Goal: Task Accomplishment & Management: Complete application form

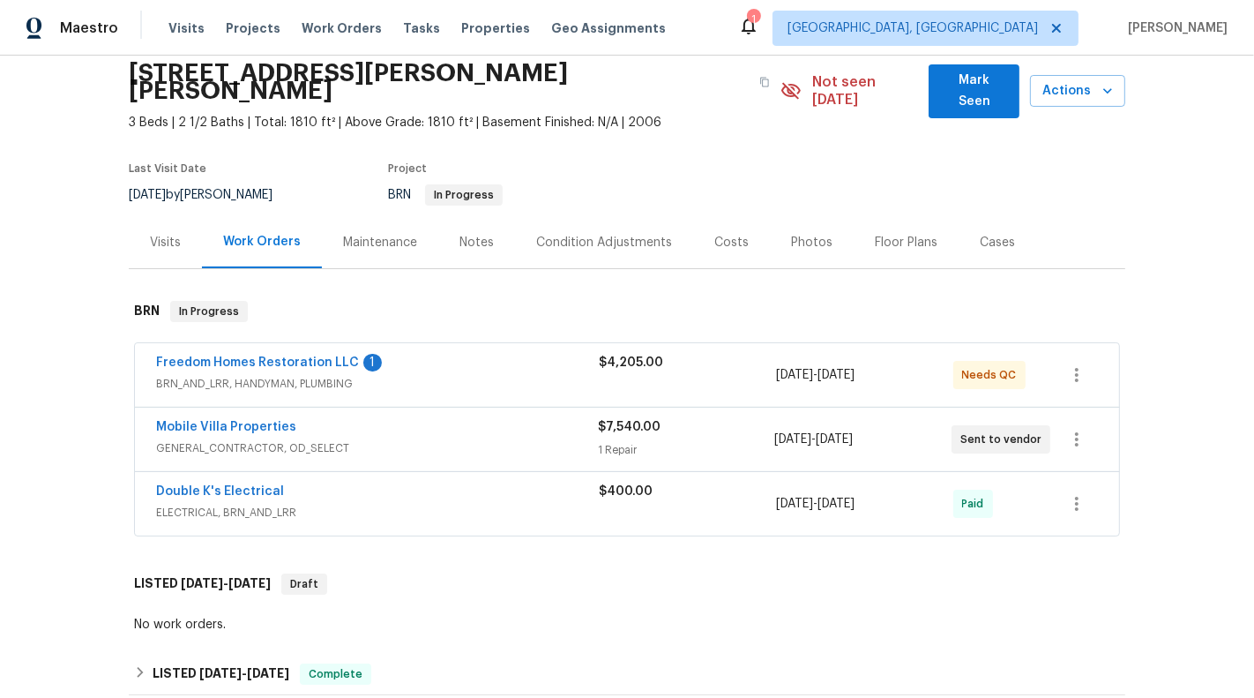
scroll to position [86, 0]
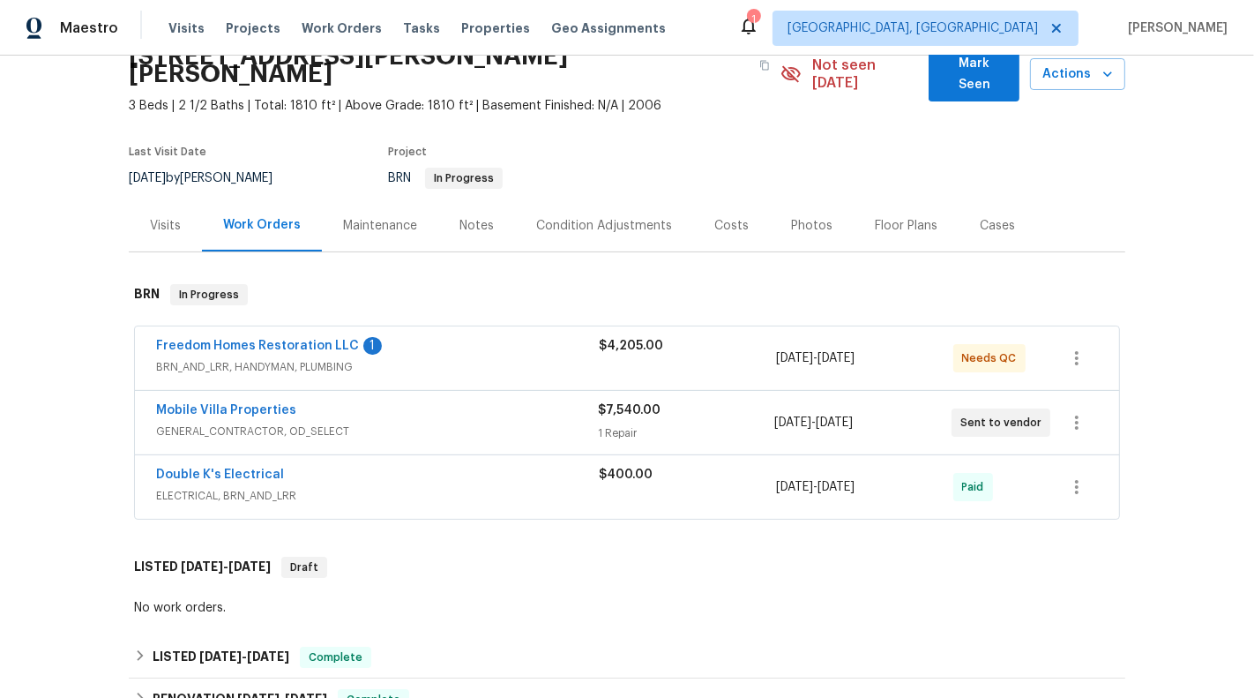
click at [599, 351] on div "$4,205.00" at bounding box center [687, 358] width 177 height 42
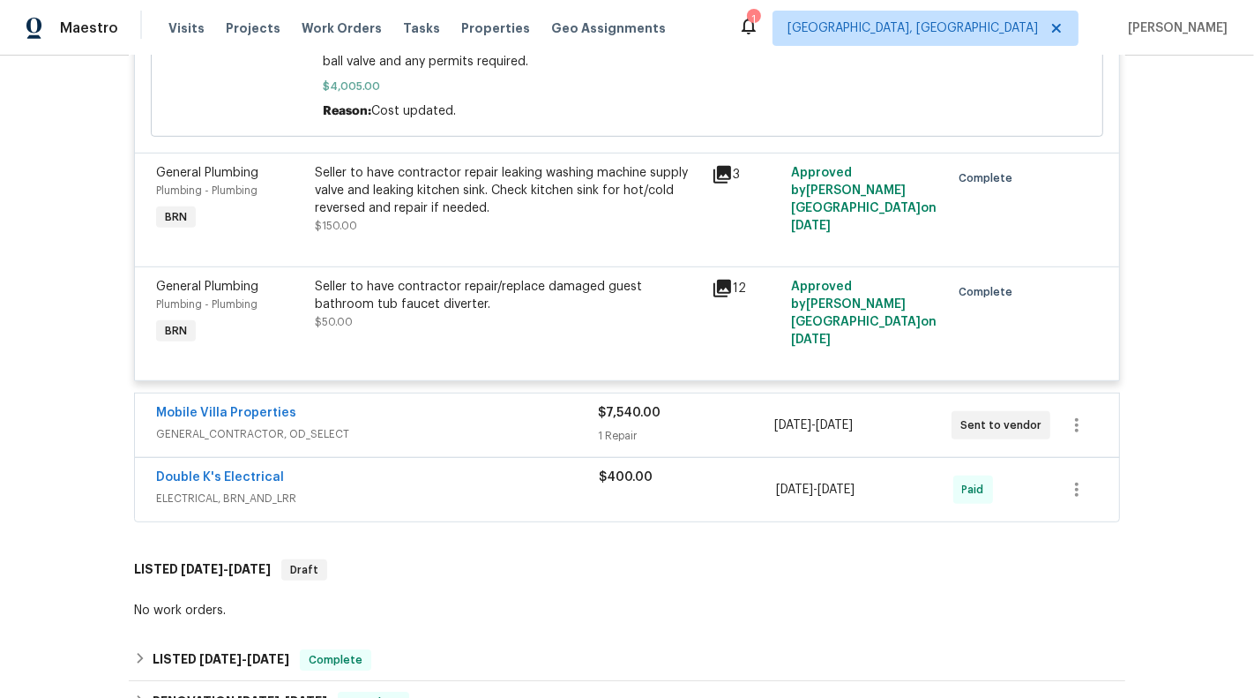
scroll to position [761, 0]
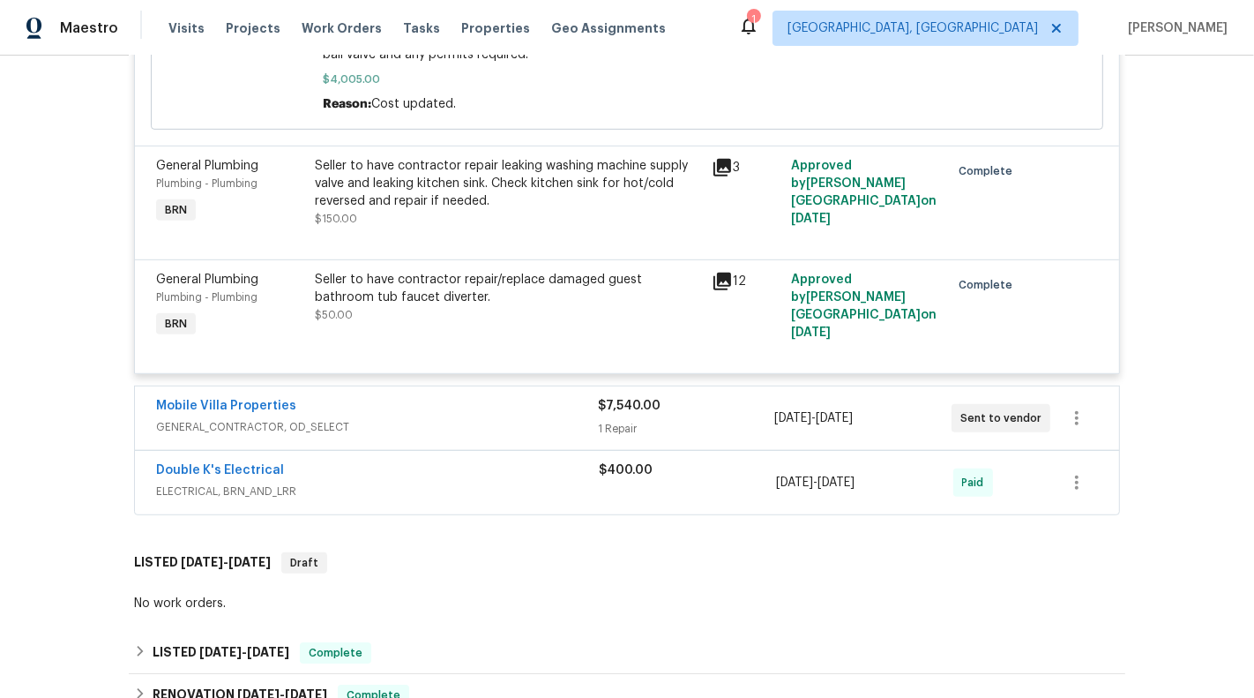
click at [560, 397] on div "Mobile Villa Properties" at bounding box center [377, 407] width 442 height 21
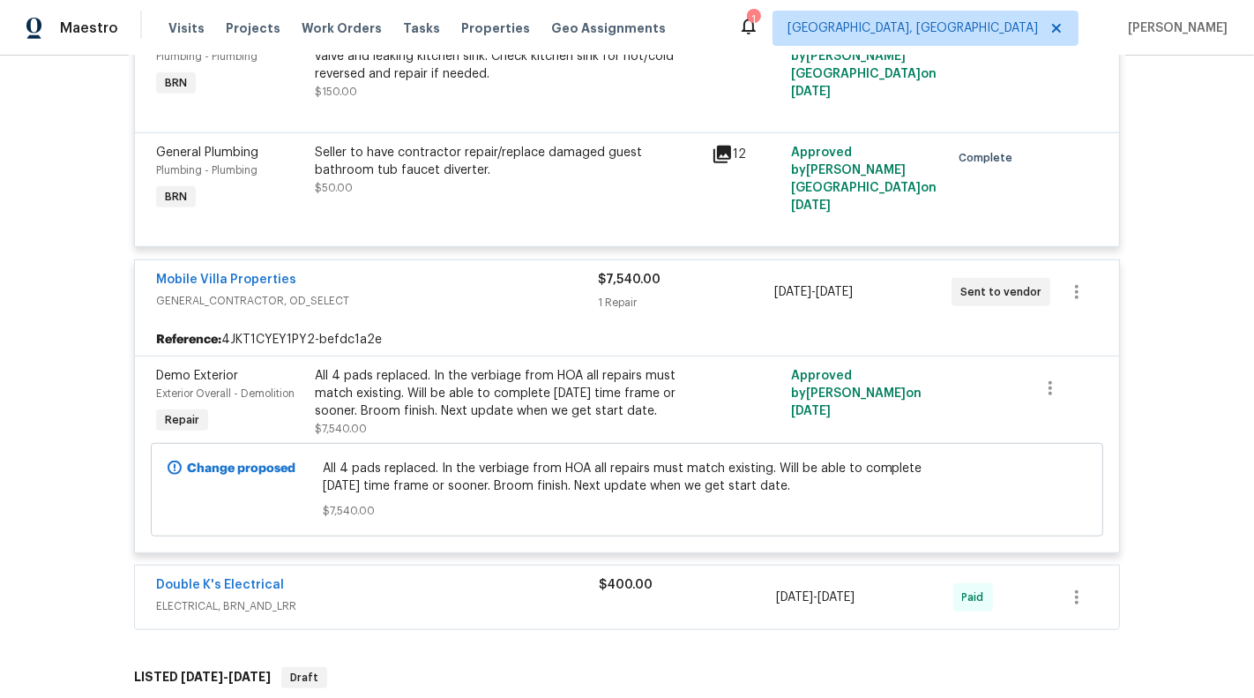
scroll to position [939, 0]
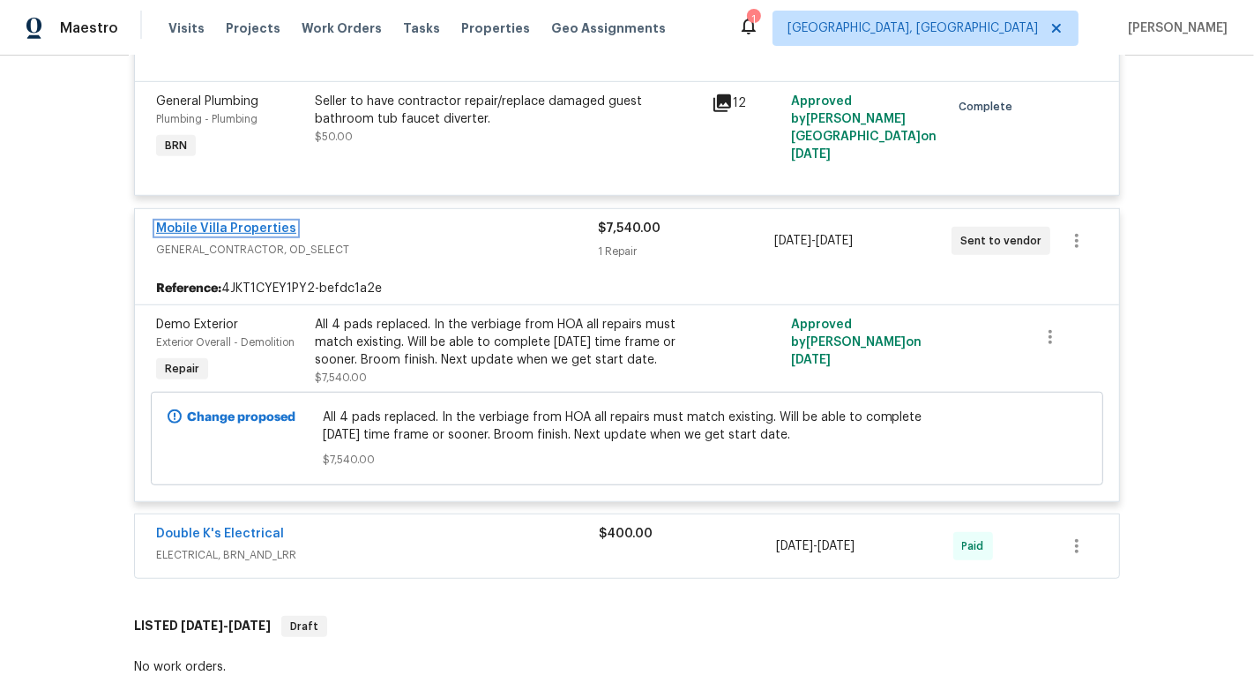
click at [197, 222] on link "Mobile Villa Properties" at bounding box center [226, 228] width 140 height 12
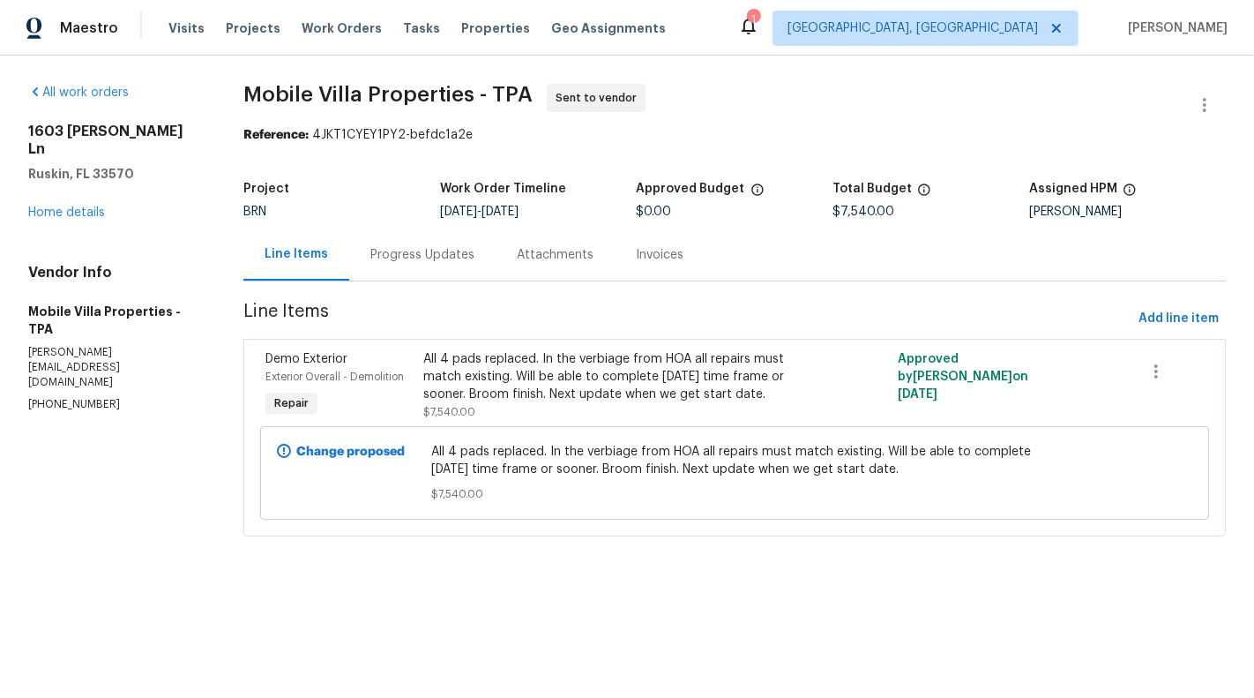
click at [579, 387] on div "All 4 pads replaced. In the verbiage from HOA all repairs must match existing. …" at bounding box center [615, 376] width 385 height 53
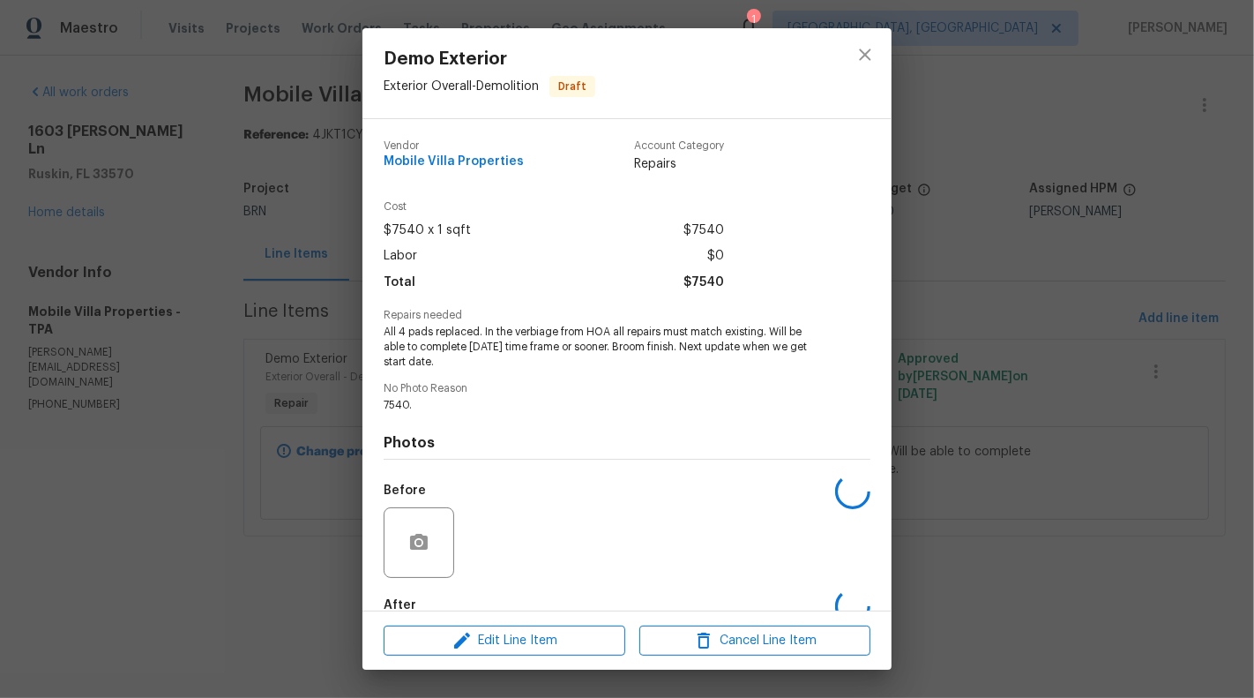
scroll to position [100, 0]
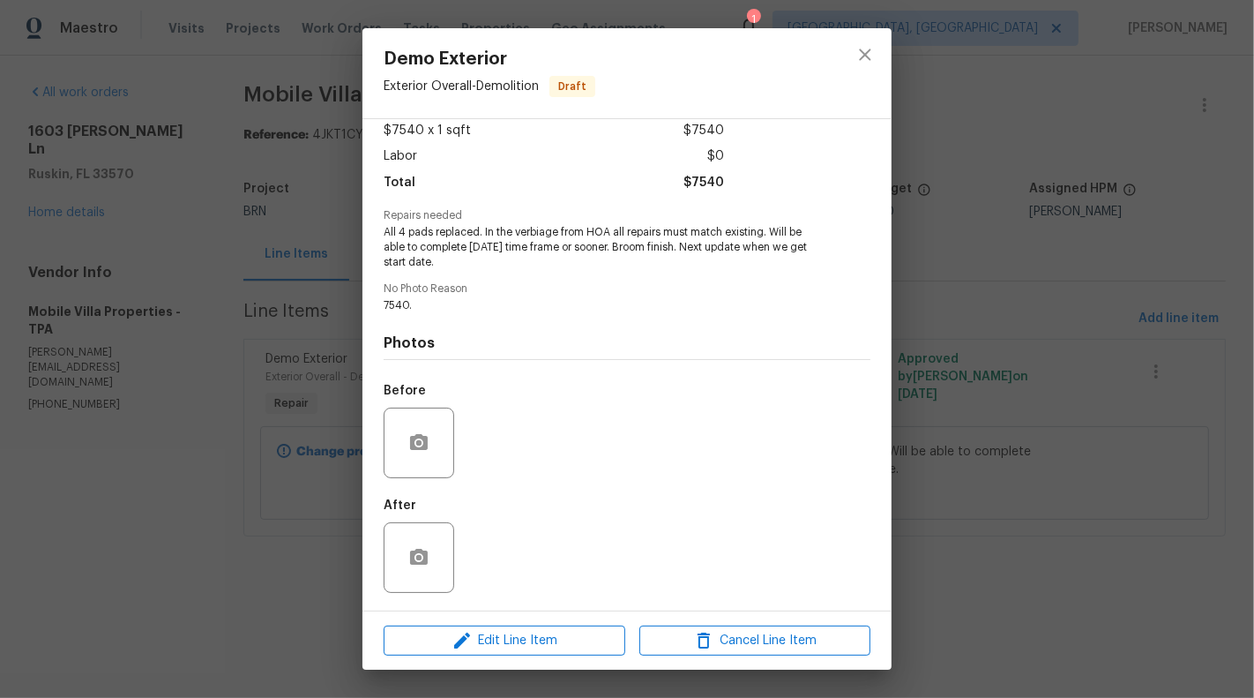
click at [245, 536] on div "Demo Exterior Exterior Overall - Demolition Draft Vendor Mobile Villa Propertie…" at bounding box center [627, 349] width 1254 height 698
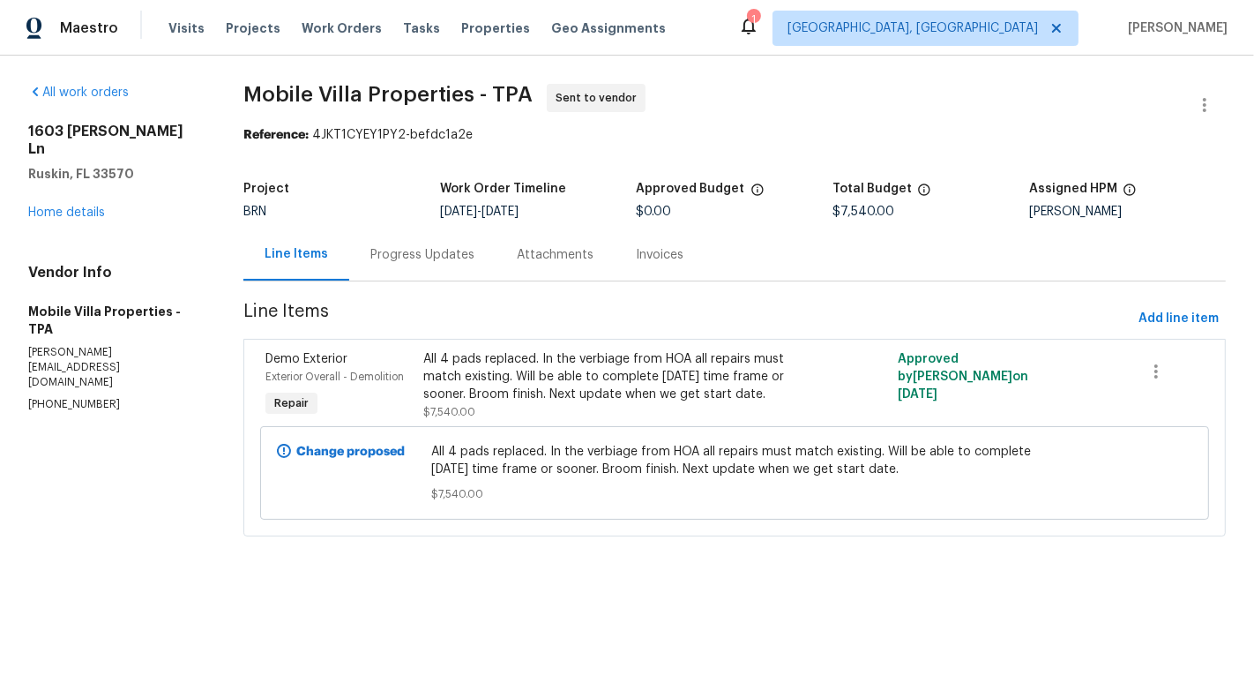
click at [407, 262] on div "Progress Updates" at bounding box center [422, 255] width 104 height 18
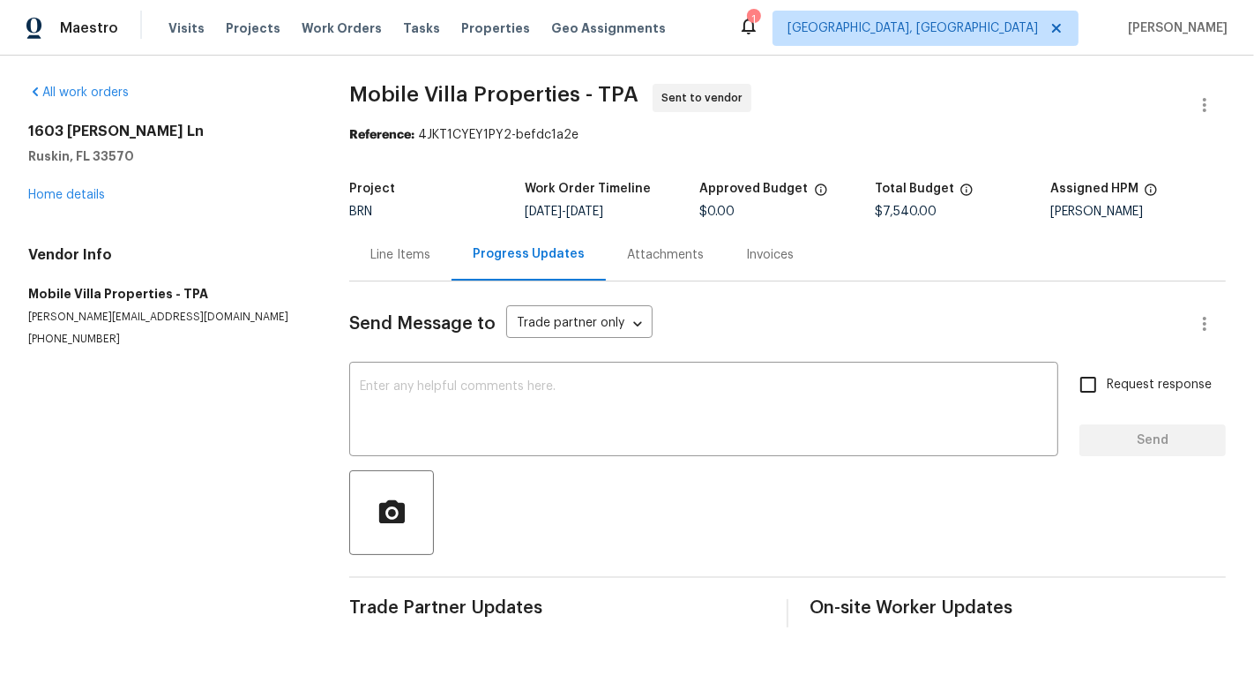
click at [410, 241] on div "Line Items" at bounding box center [400, 254] width 102 height 52
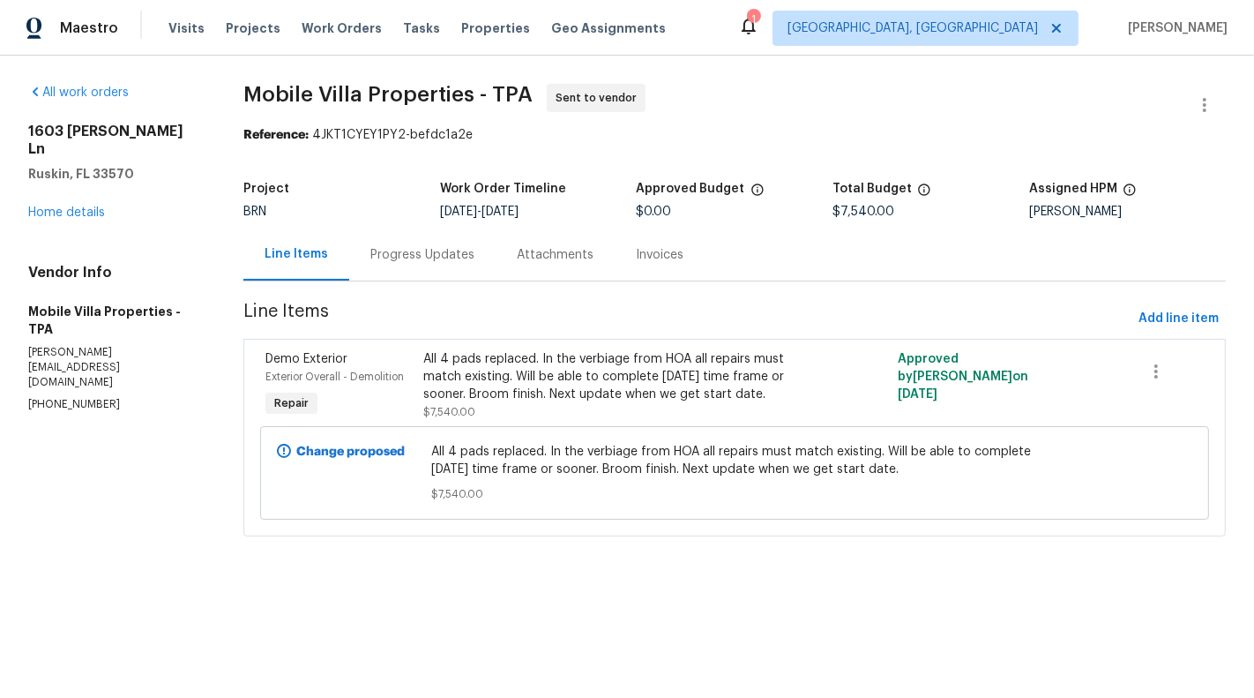
click at [554, 403] on div "All 4 pads replaced. In the verbiage from HOA all repairs must match existing. …" at bounding box center [615, 385] width 385 height 71
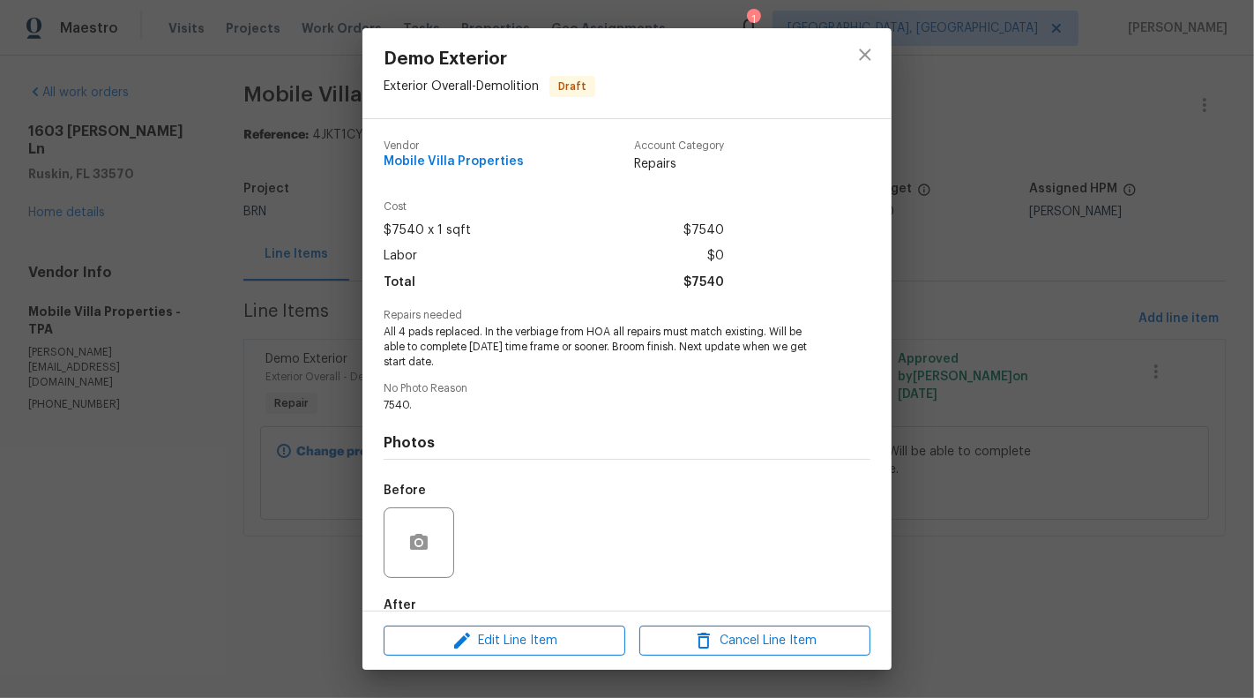
click at [263, 453] on div "Demo Exterior Exterior Overall - Demolition Draft Vendor Mobile Villa Propertie…" at bounding box center [627, 349] width 1254 height 698
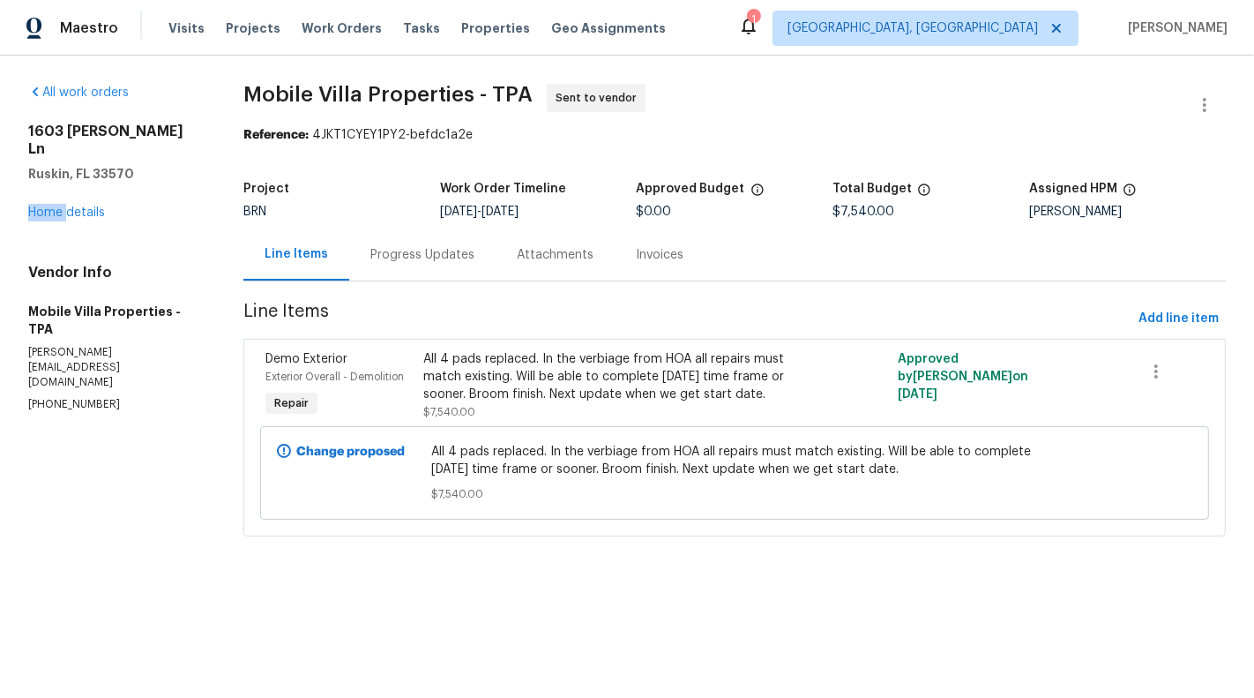
click at [69, 185] on div "1603 Carson White Ln Ruskin, FL 33570 Home details" at bounding box center [114, 172] width 173 height 99
click at [81, 201] on div "1603 Carson White Ln Ruskin, FL 33570 Home details" at bounding box center [114, 172] width 173 height 99
click at [70, 206] on link "Home details" at bounding box center [66, 212] width 77 height 12
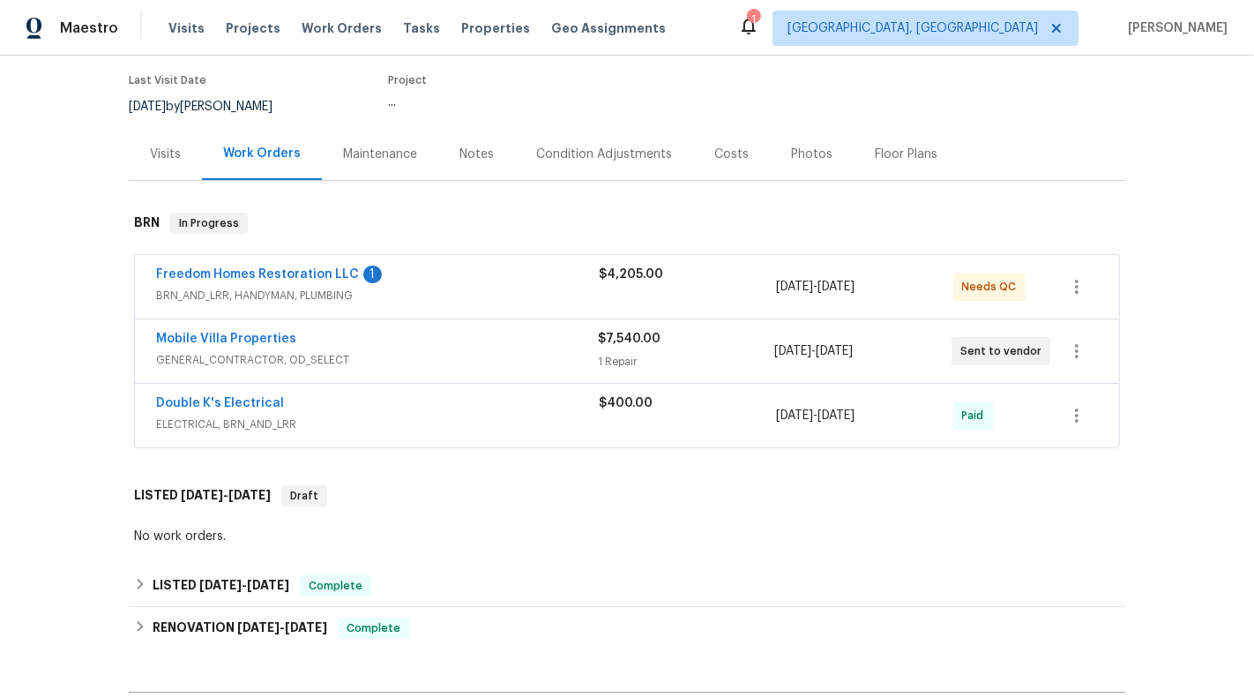
scroll to position [168, 0]
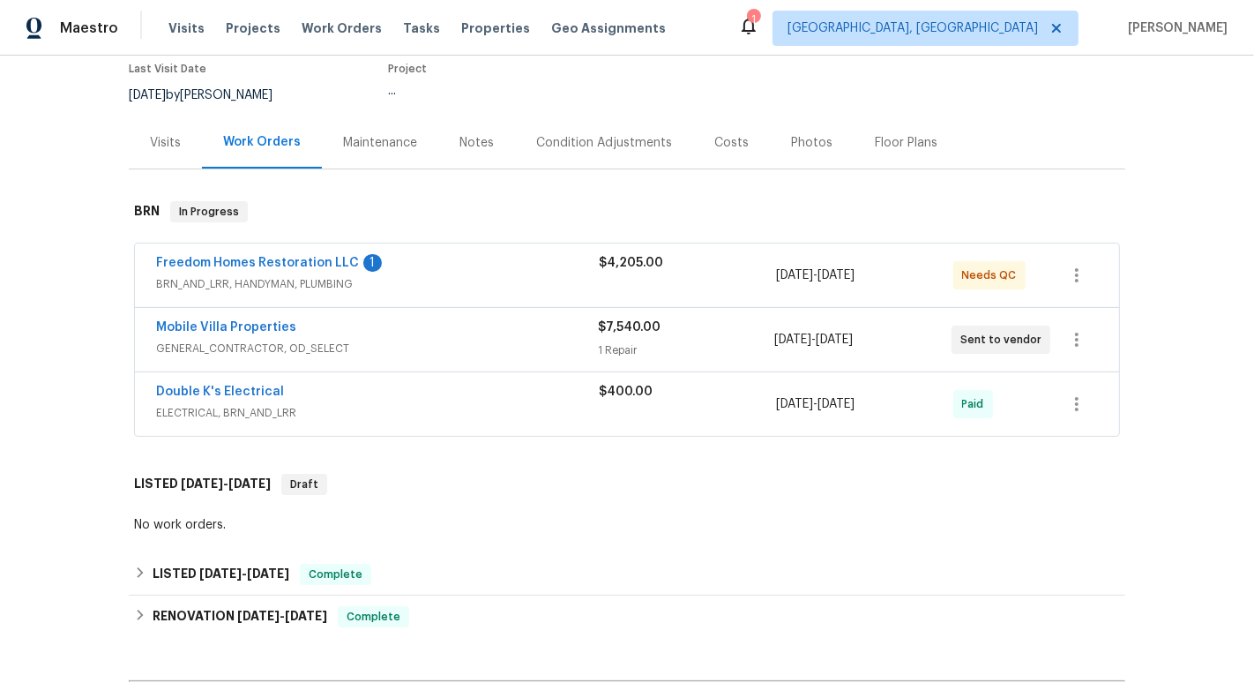
click at [544, 404] on span "ELECTRICAL, BRN_AND_LRR" at bounding box center [377, 413] width 443 height 18
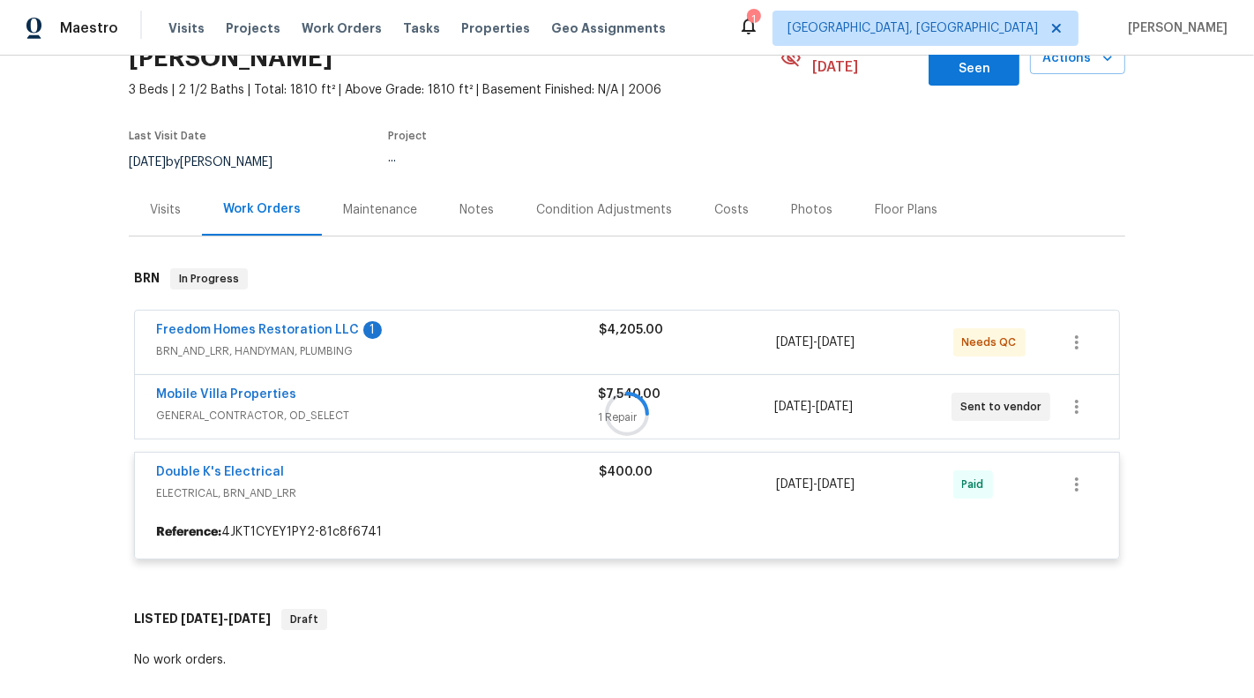
scroll to position [0, 0]
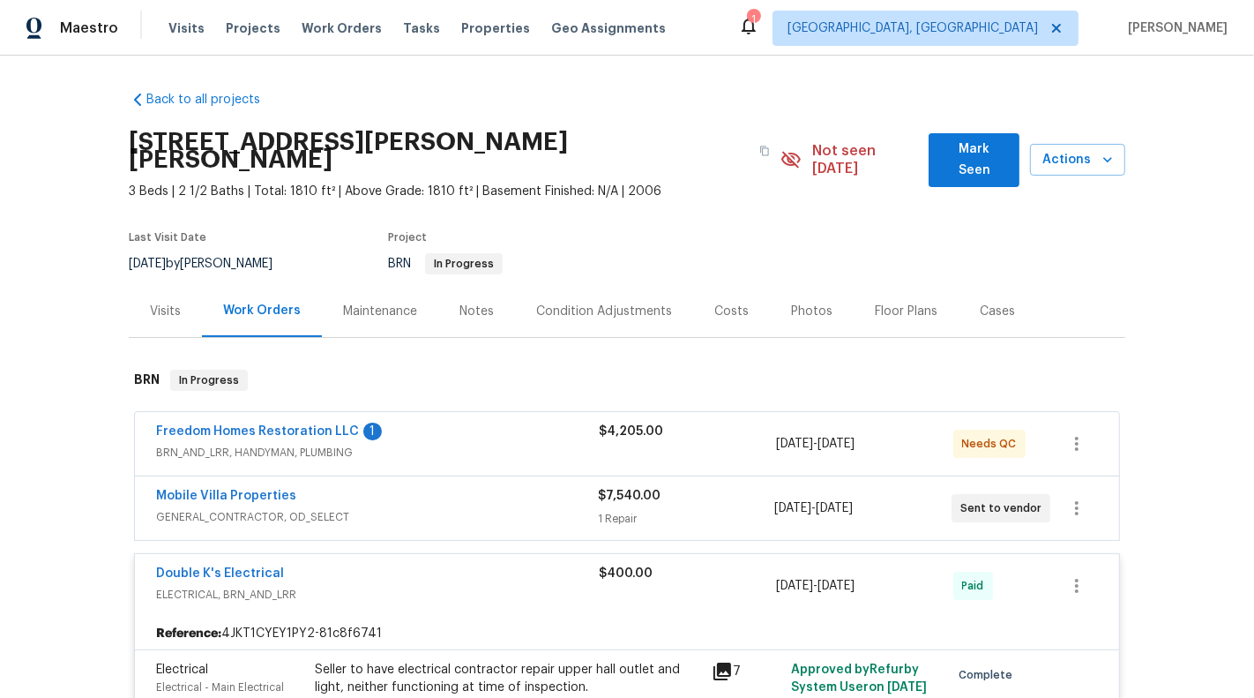
click at [554, 444] on span "BRN_AND_LRR, HANDYMAN, PLUMBING" at bounding box center [377, 453] width 443 height 18
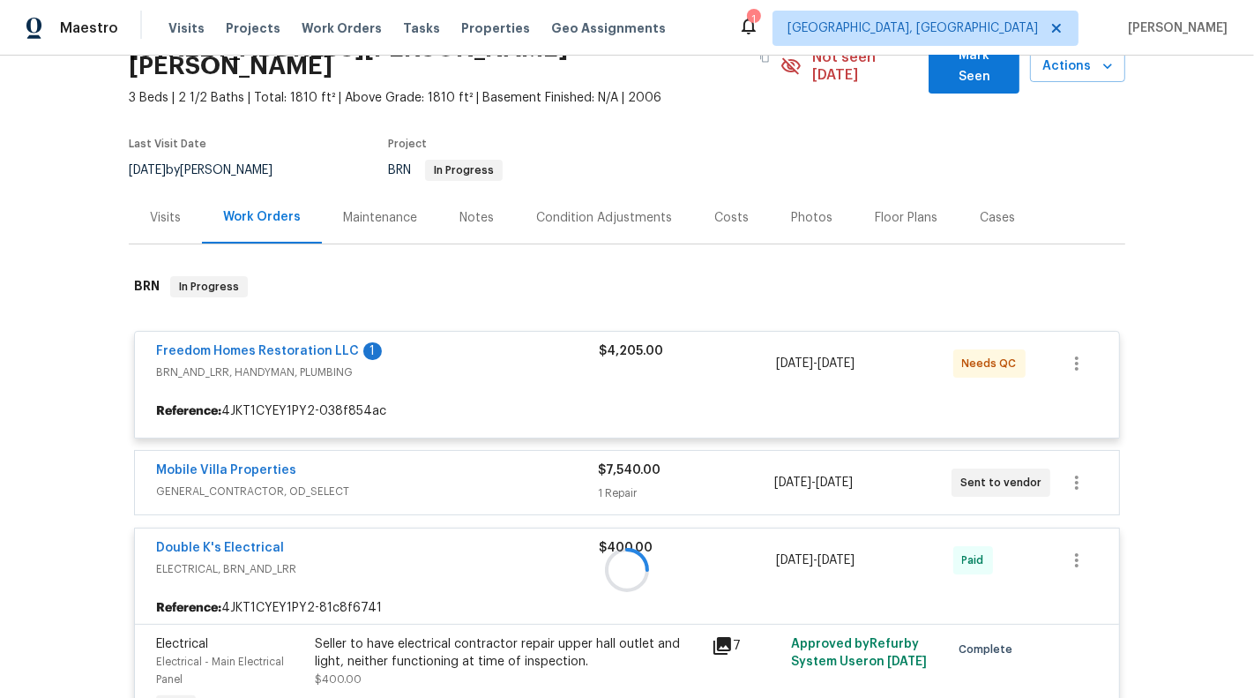
scroll to position [110, 0]
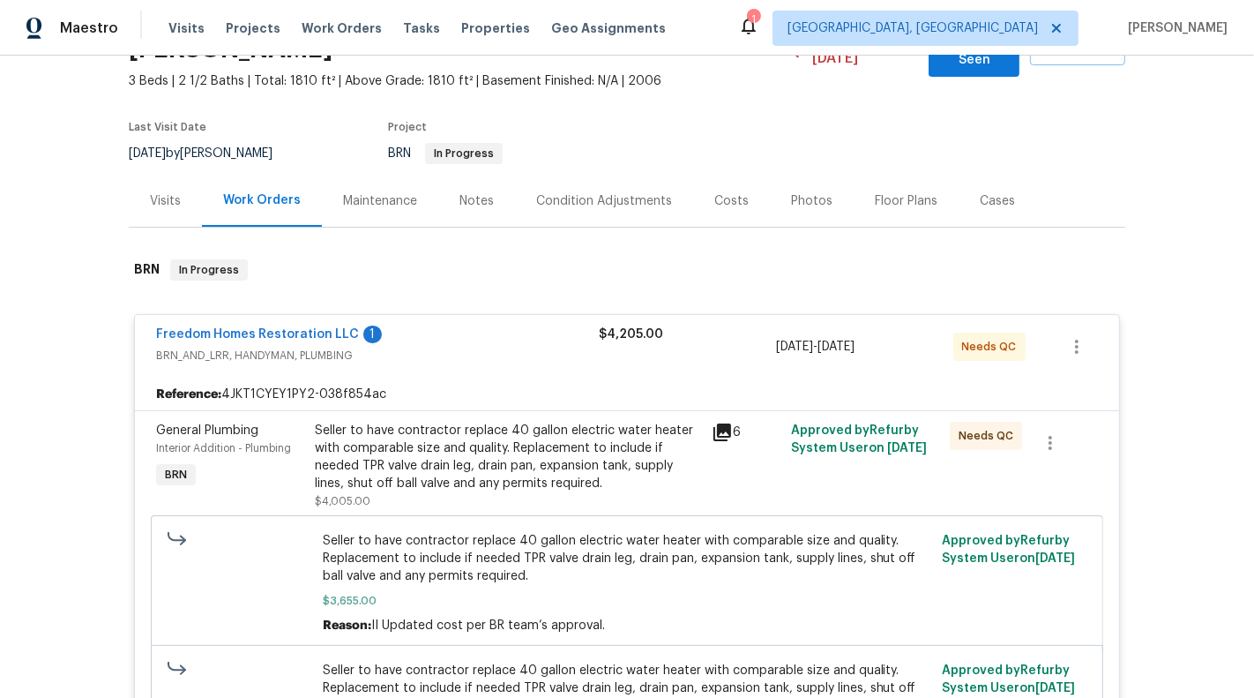
click at [513, 347] on span "BRN_AND_LRR, HANDYMAN, PLUMBING" at bounding box center [377, 356] width 443 height 18
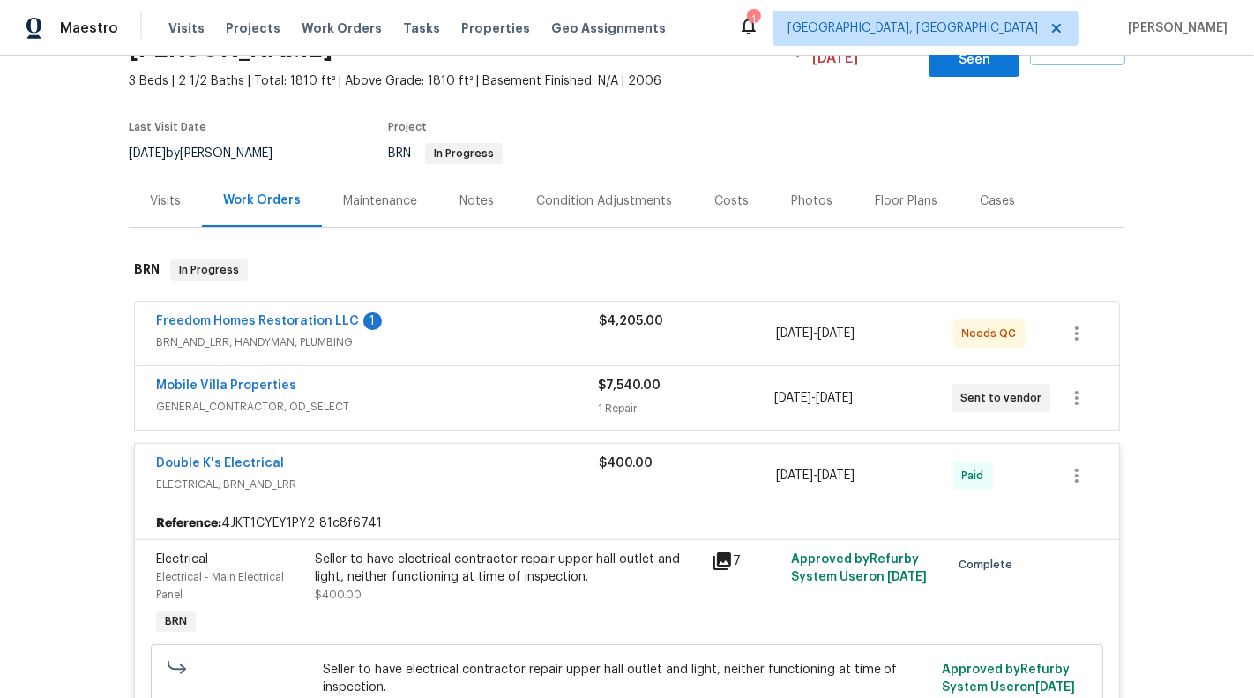
click at [512, 414] on div "Freedom Homes Restoration LLC 1 BRN_AND_LRR, HANDYMAN, PLUMBING $4,205.00 8/5/2…" at bounding box center [627, 546] width 986 height 489
click at [512, 398] on span "GENERAL_CONTRACTOR, OD_SELECT" at bounding box center [377, 407] width 442 height 18
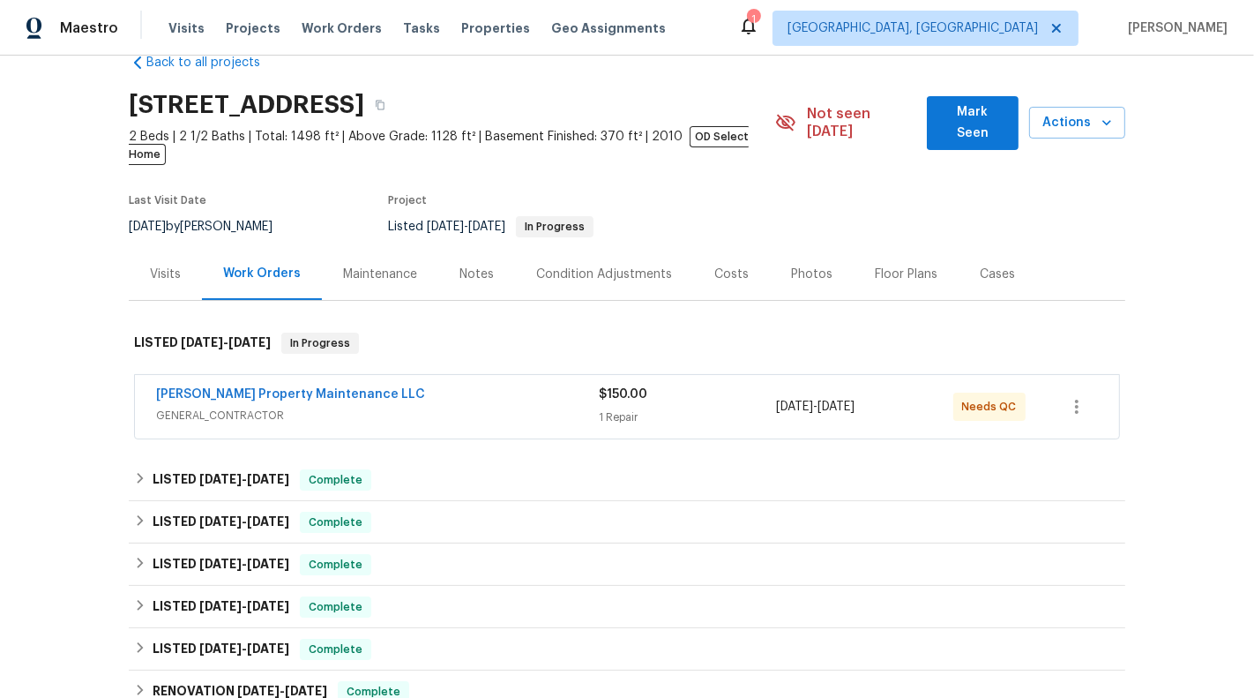
scroll to position [40, 0]
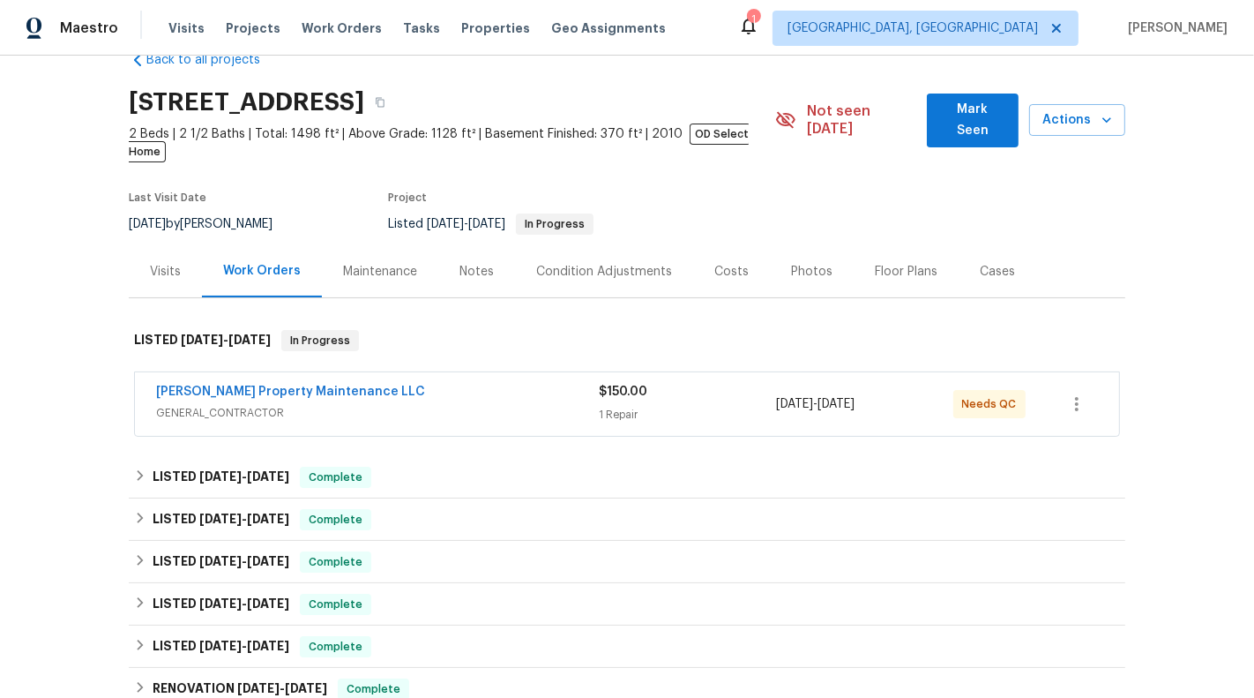
click at [702, 406] on div "1 Repair" at bounding box center [687, 415] width 177 height 18
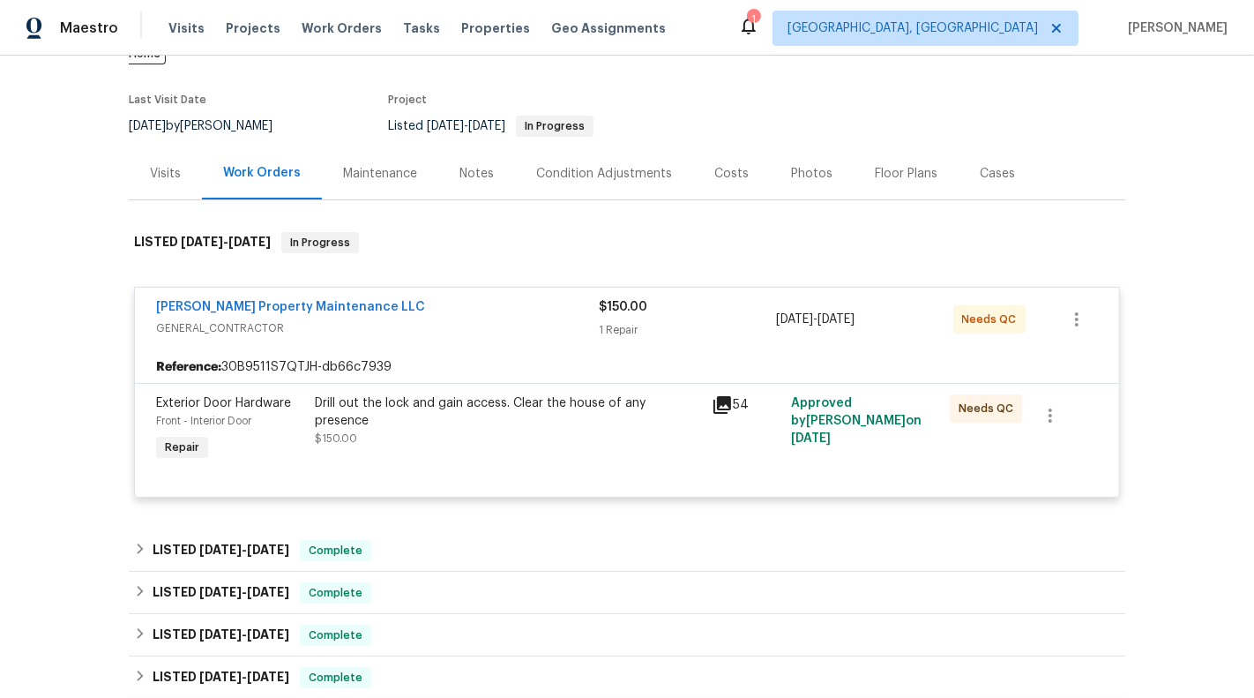
scroll to position [516, 0]
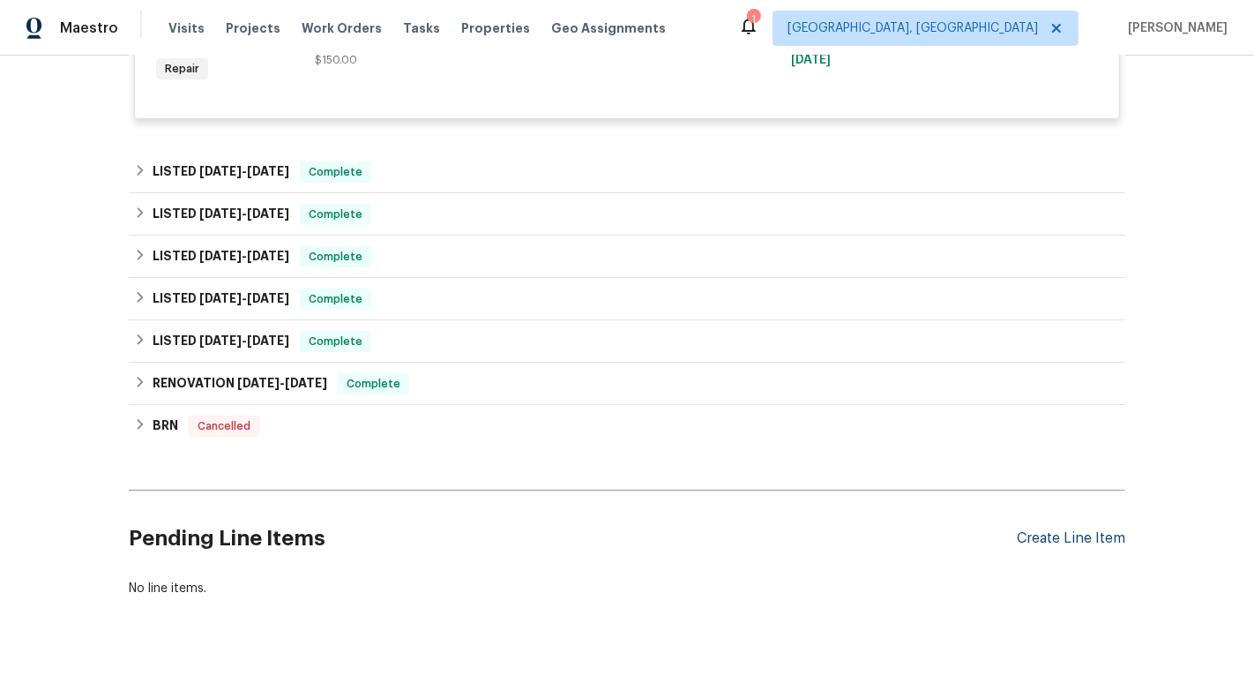
click at [1058, 530] on div "Create Line Item" at bounding box center [1071, 538] width 108 height 17
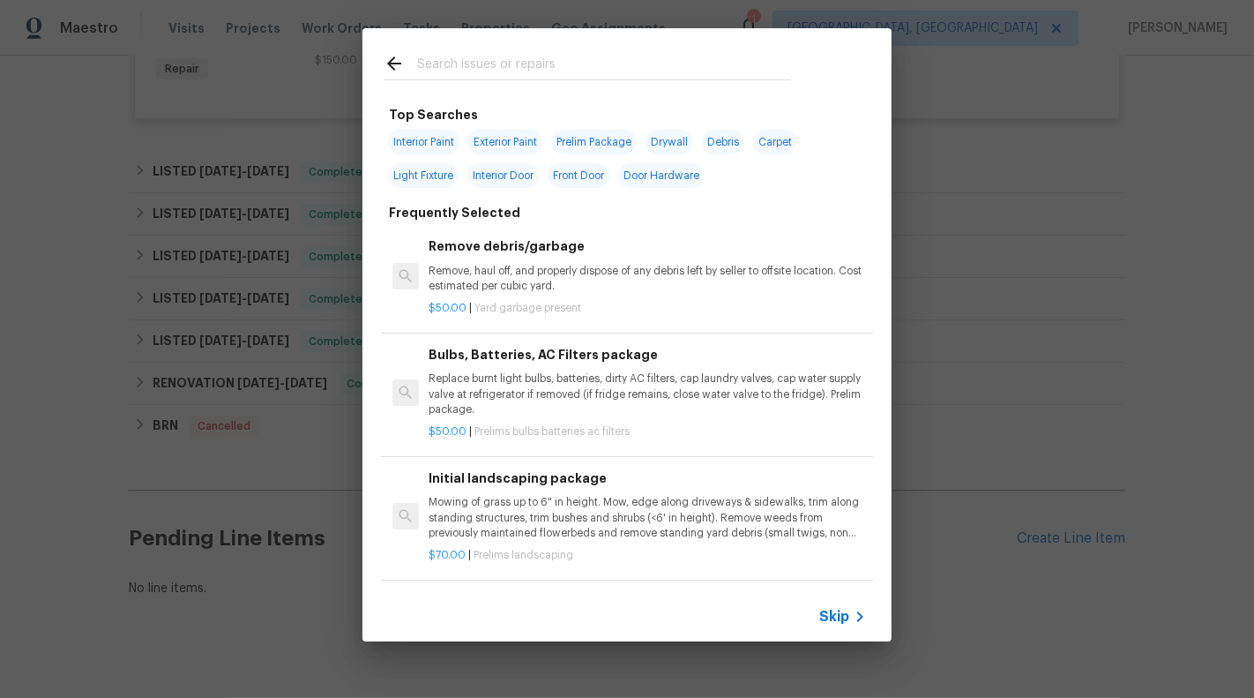
click at [823, 609] on span "Skip" at bounding box center [834, 617] width 30 height 18
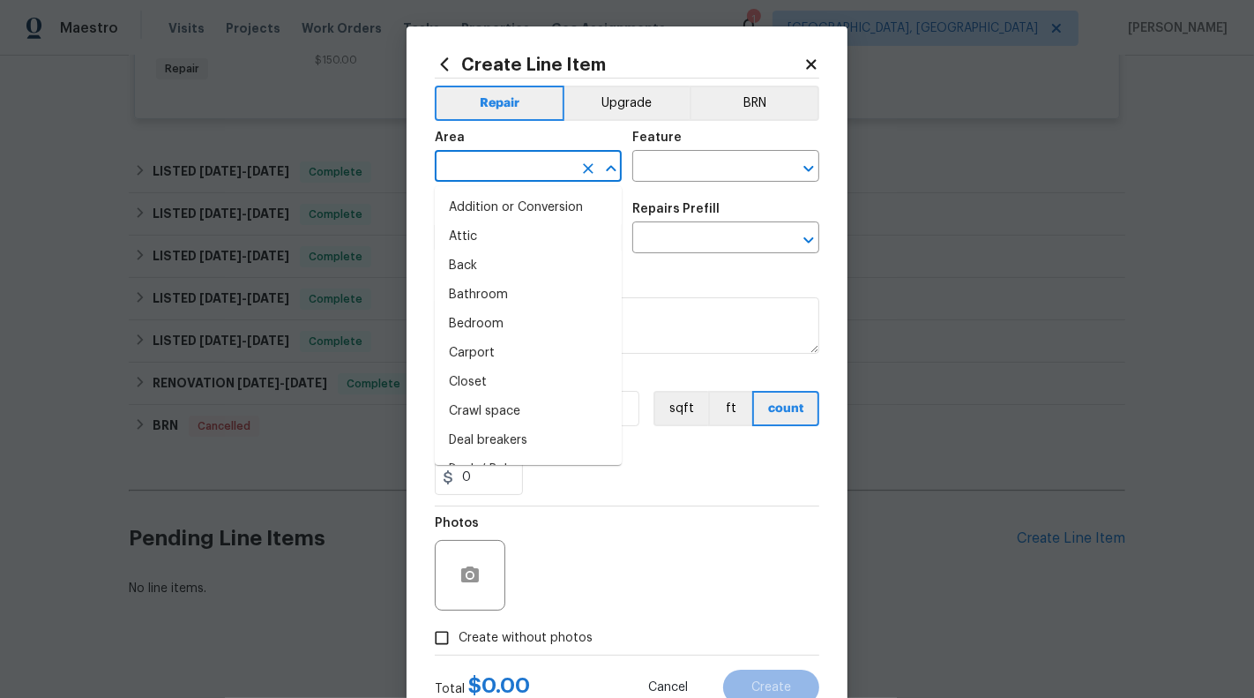
click at [524, 166] on input "text" at bounding box center [504, 167] width 138 height 27
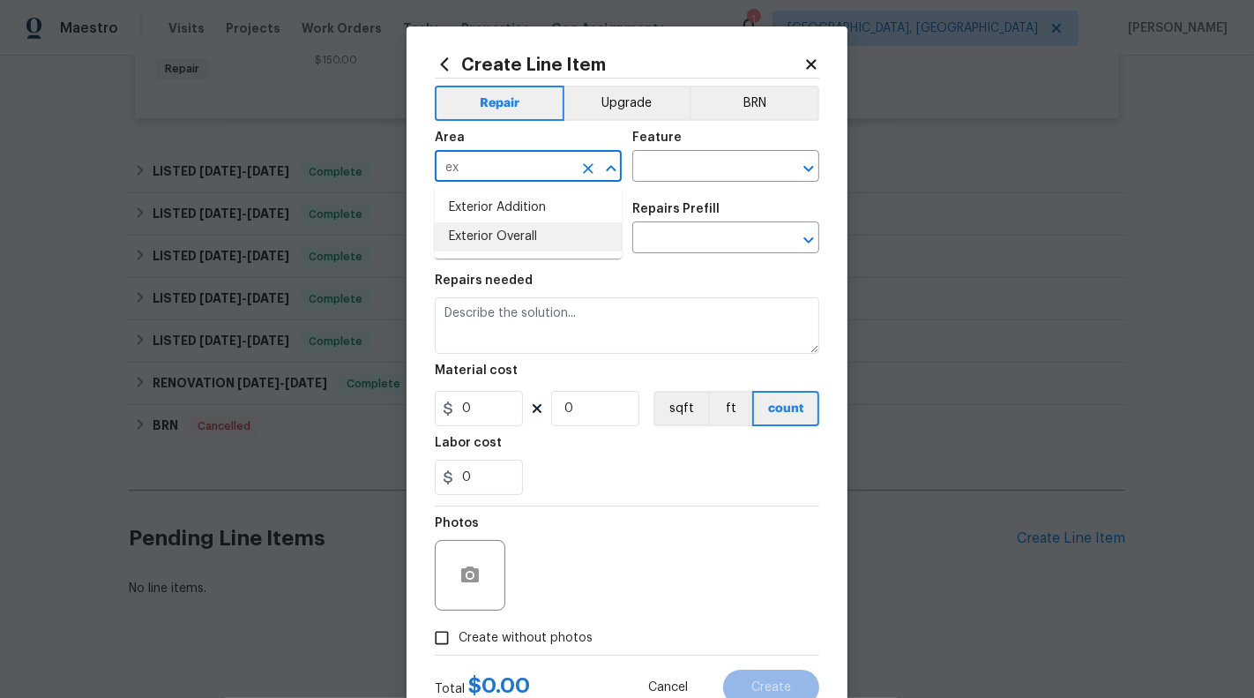
click at [527, 248] on li "Exterior Overall" at bounding box center [528, 236] width 187 height 29
type input "Exterior Overall"
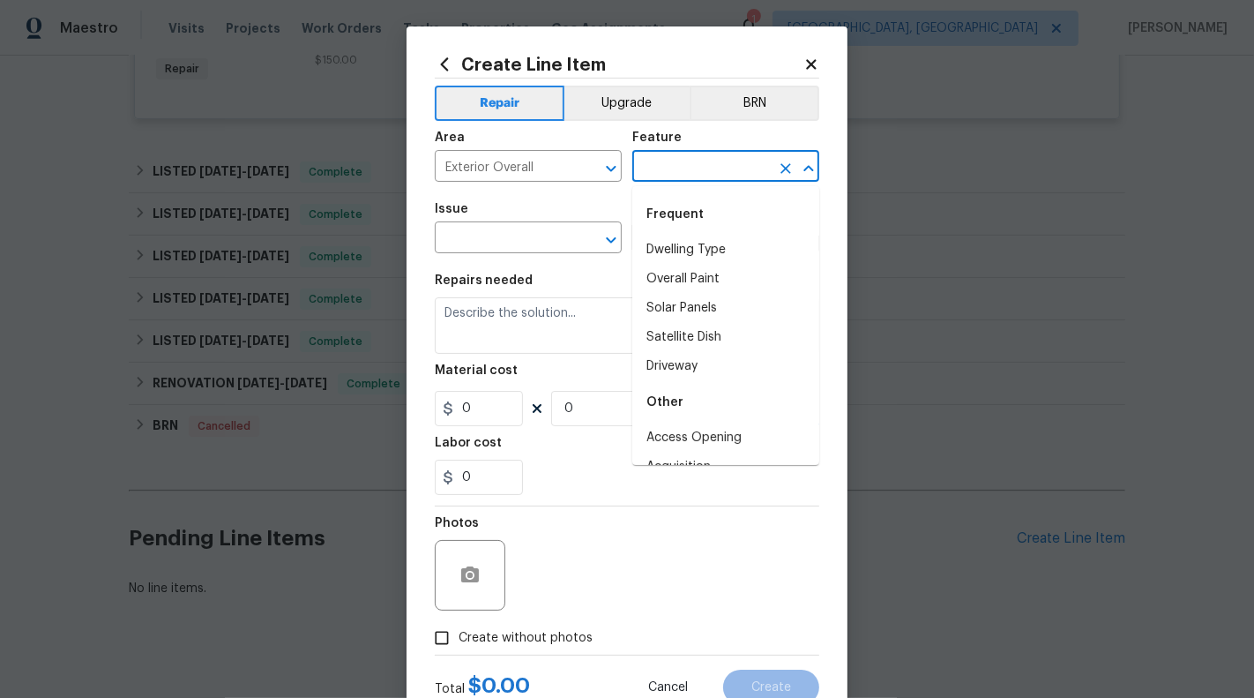
click at [722, 173] on input "text" at bounding box center [701, 167] width 138 height 27
click at [721, 388] on li "Exterior Windows" at bounding box center [725, 395] width 187 height 29
type input "Exterior Windows"
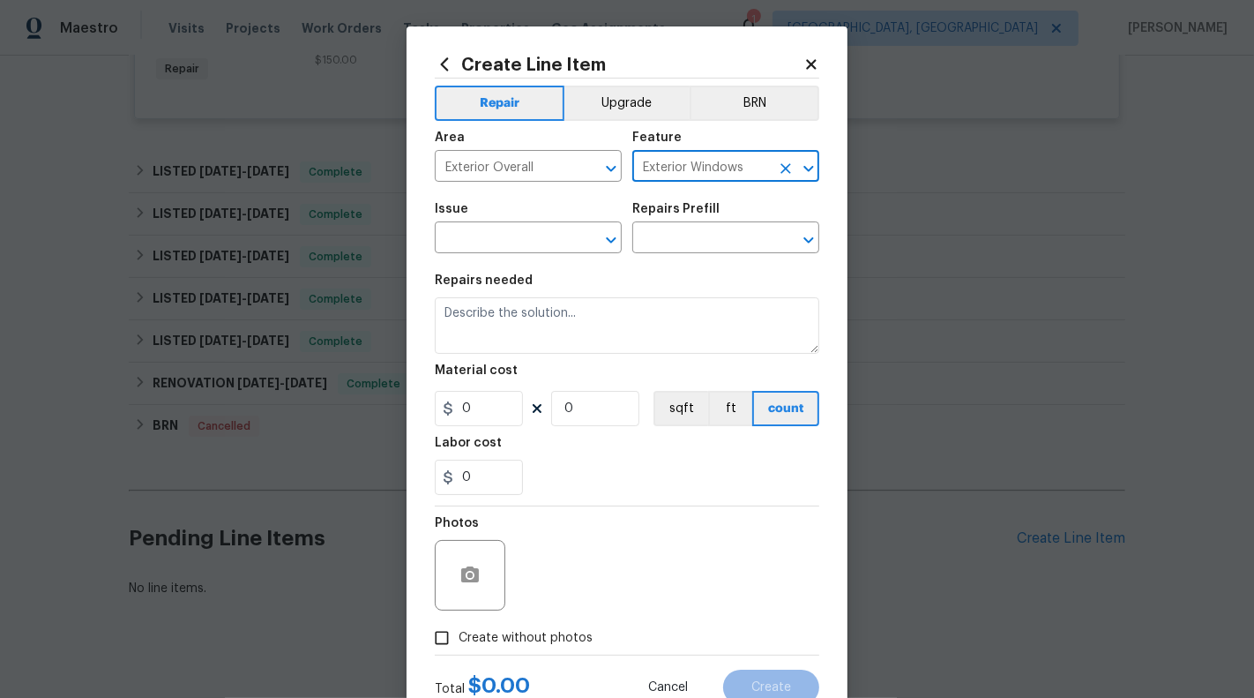
click at [790, 166] on icon "Clear" at bounding box center [786, 169] width 18 height 18
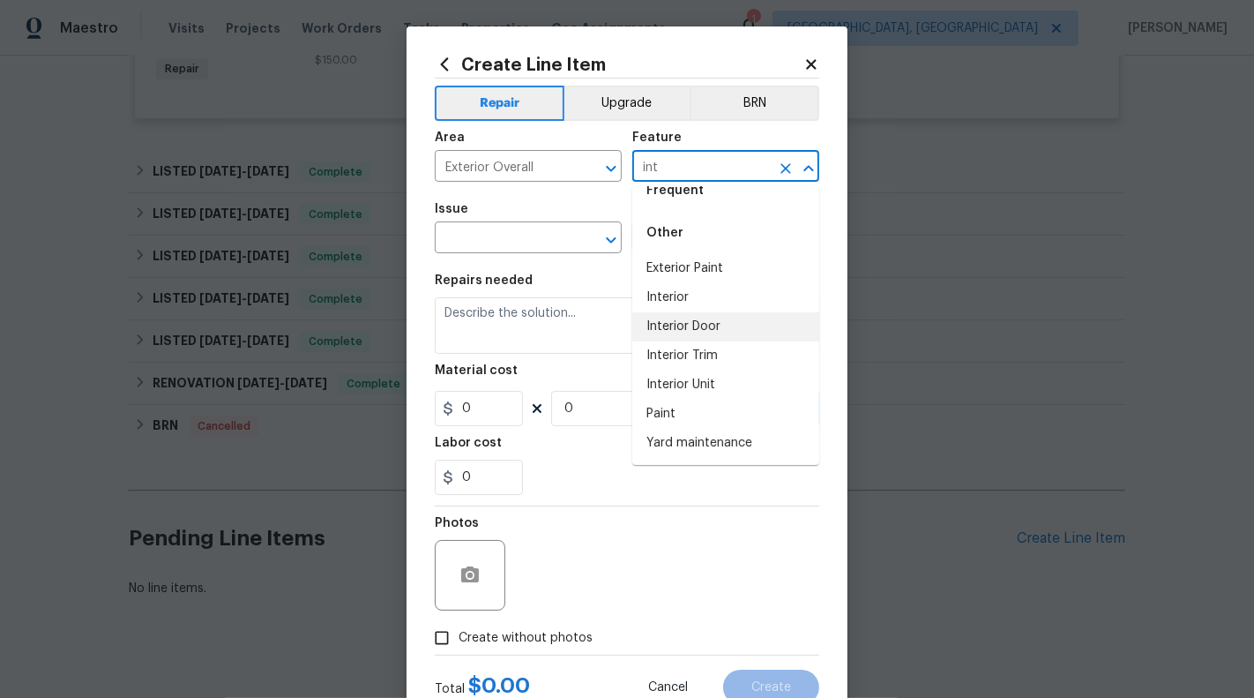
scroll to position [0, 0]
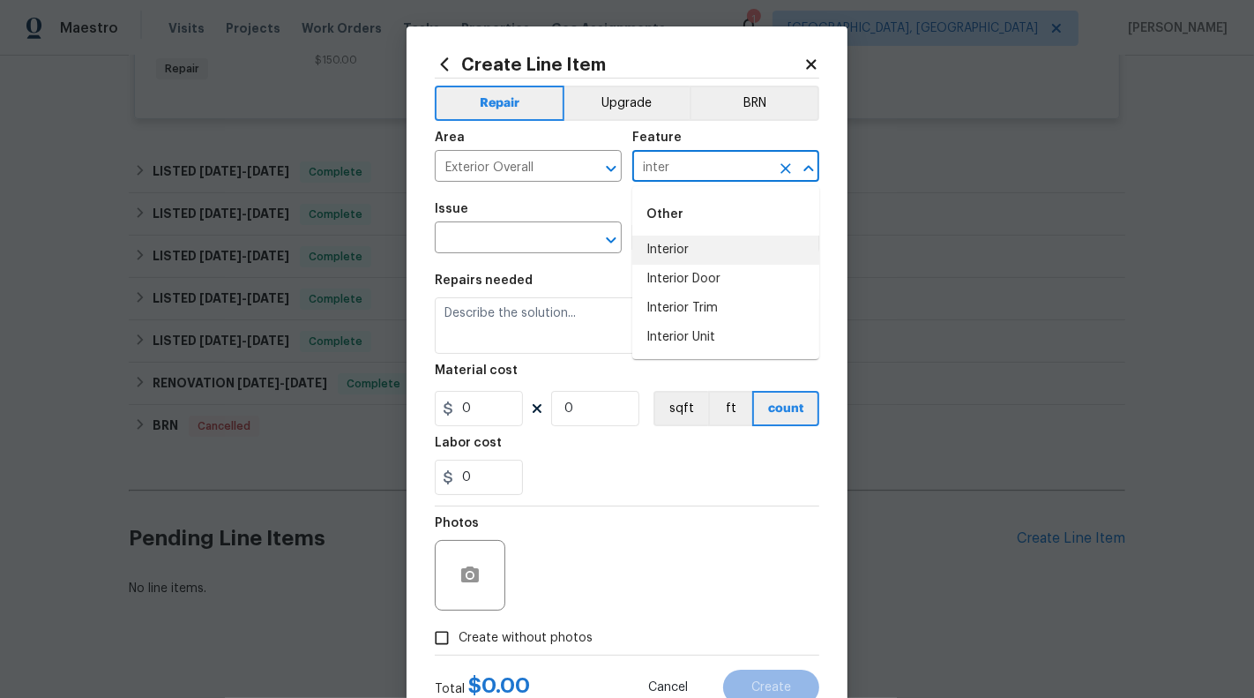
click at [700, 241] on li "Interior" at bounding box center [725, 249] width 187 height 29
type input "Interior"
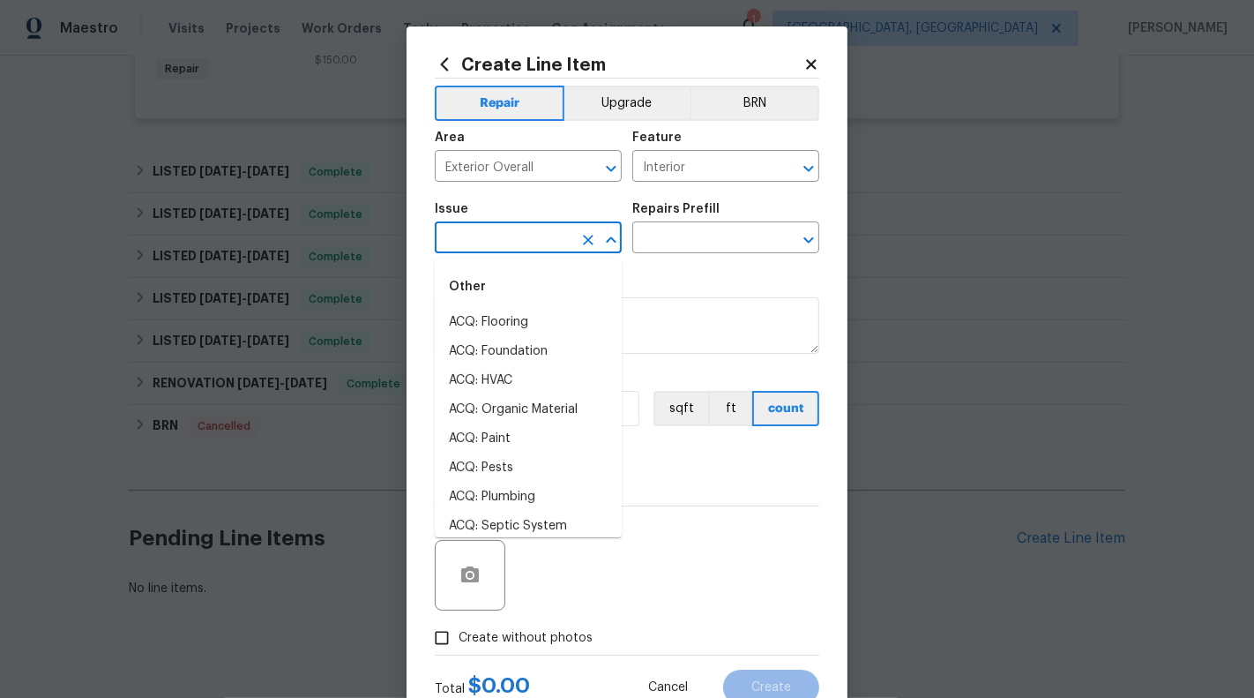
click at [544, 235] on input "text" at bounding box center [504, 239] width 138 height 27
type input "i"
type input "l"
click at [572, 313] on li "Electrical Lighting" at bounding box center [528, 322] width 187 height 29
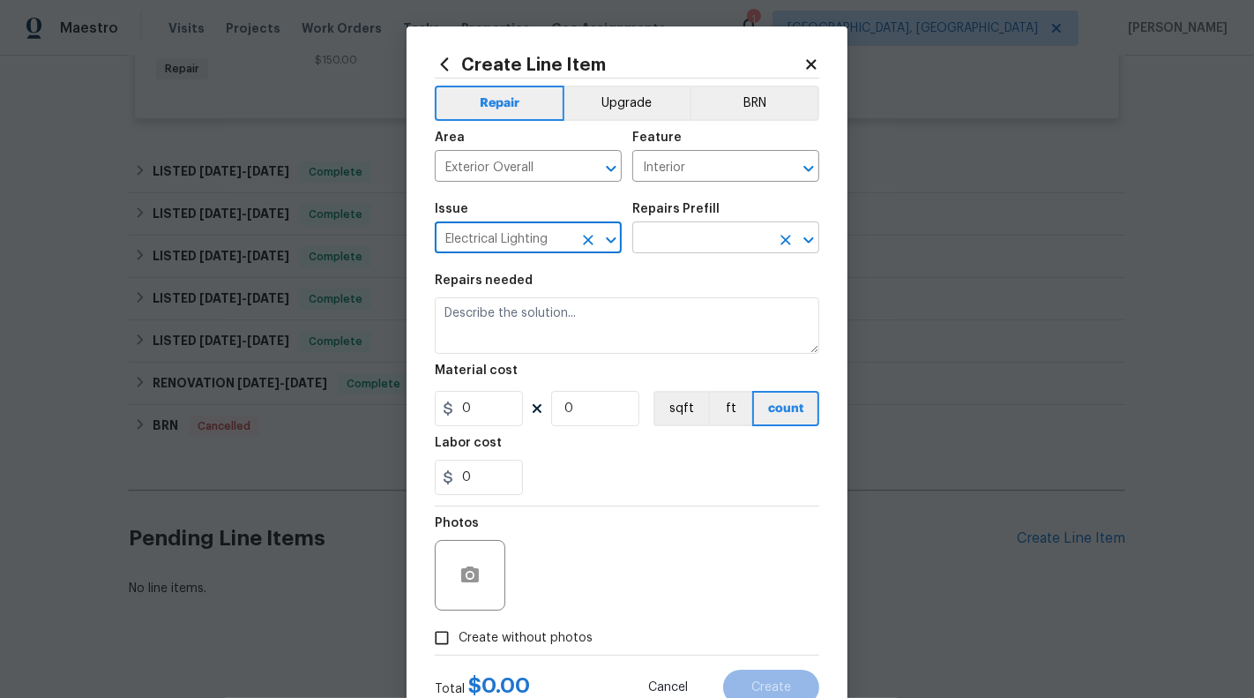
type input "Electrical Lighting"
click at [696, 244] on input "text" at bounding box center [701, 239] width 138 height 27
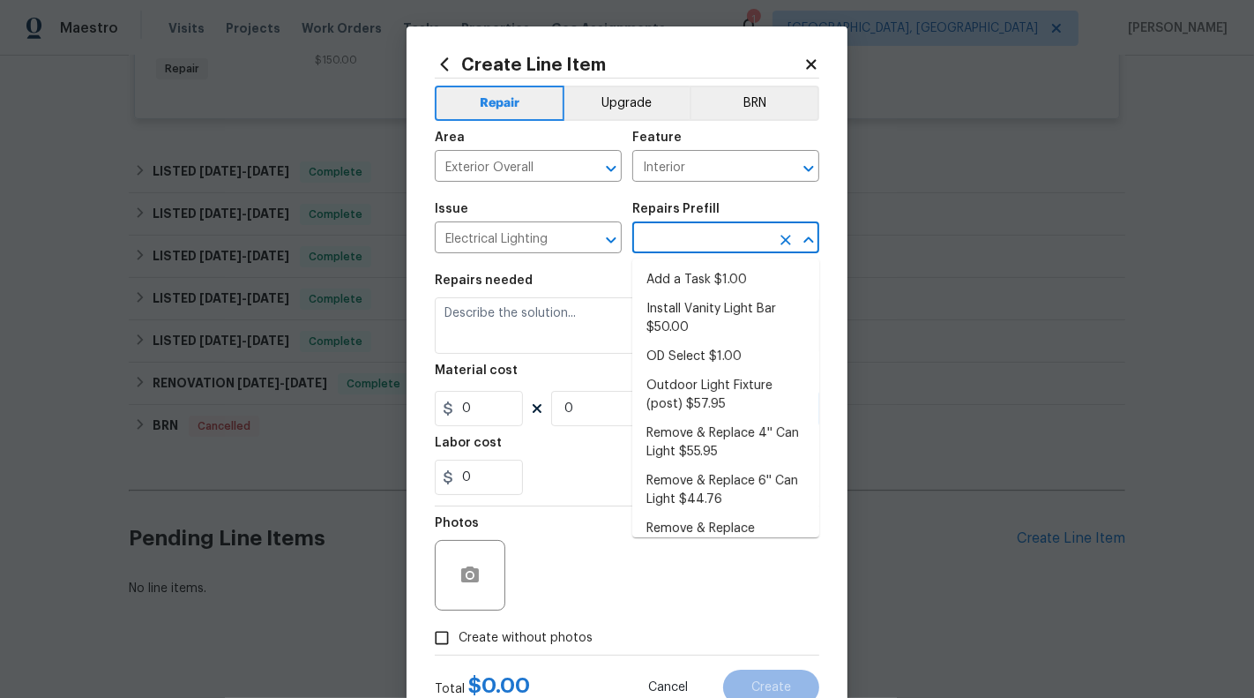
click at [695, 282] on li "Add a Task $1.00" at bounding box center [725, 279] width 187 height 29
type input "Add a Task $1.00"
type textarea "HPM to detail"
type input "1"
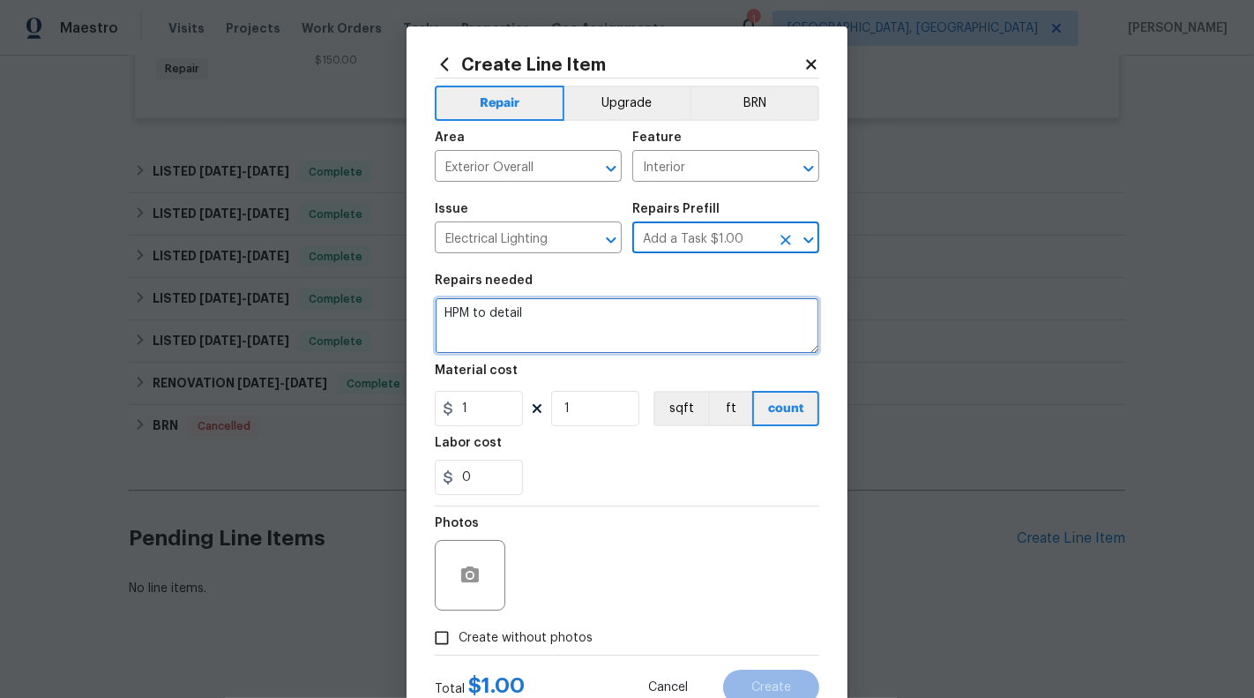
click at [631, 339] on textarea "HPM to detail" at bounding box center [627, 325] width 385 height 56
type textarea "#HOA-Violations :"
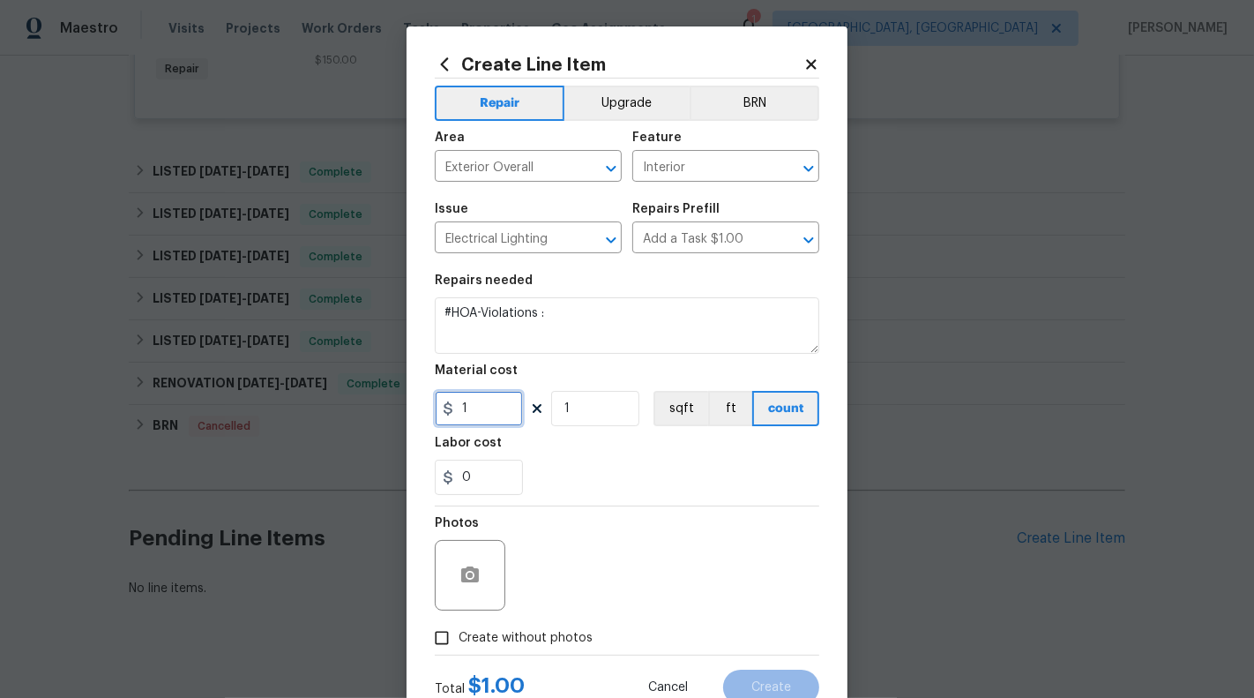
click at [484, 404] on input "1" at bounding box center [479, 408] width 88 height 35
type input "75"
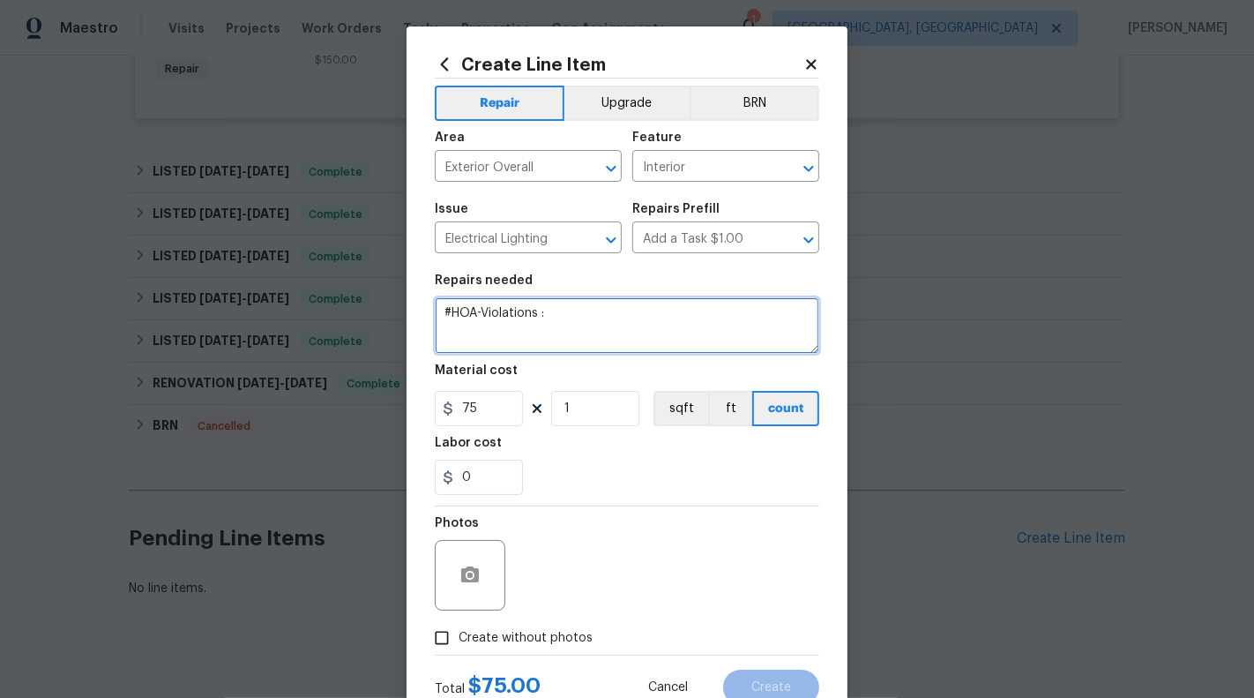
click at [616, 321] on textarea "#HOA-Violations :" at bounding box center [627, 325] width 385 height 56
paste textarea "install timer light switches, so the lights turn on and off automatically throu…"
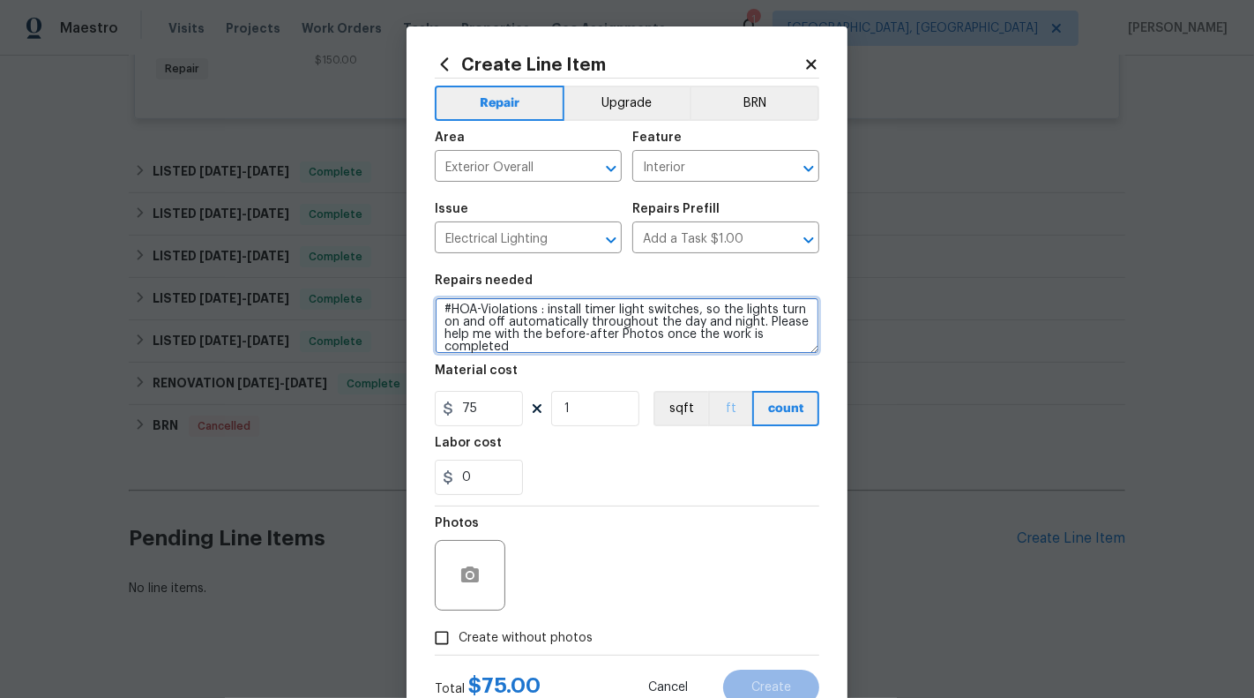
scroll to position [62, 0]
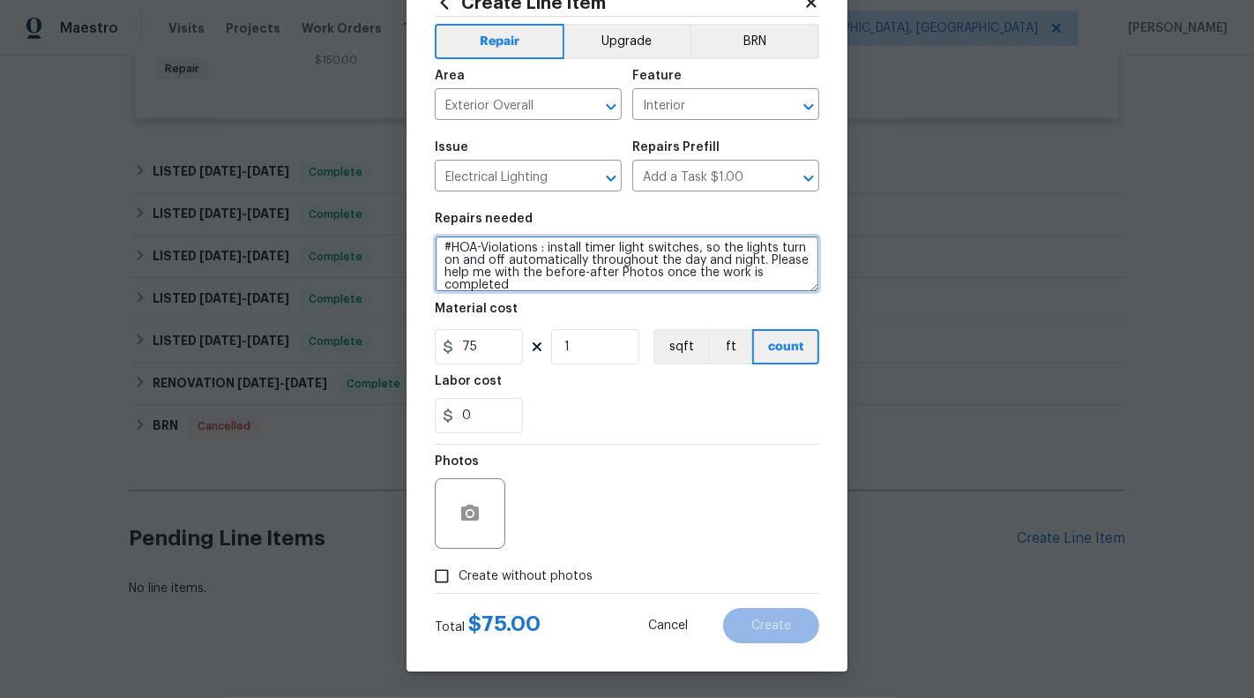
type textarea "#HOA-Violations : install timer light switches, so the lights turn on and off a…"
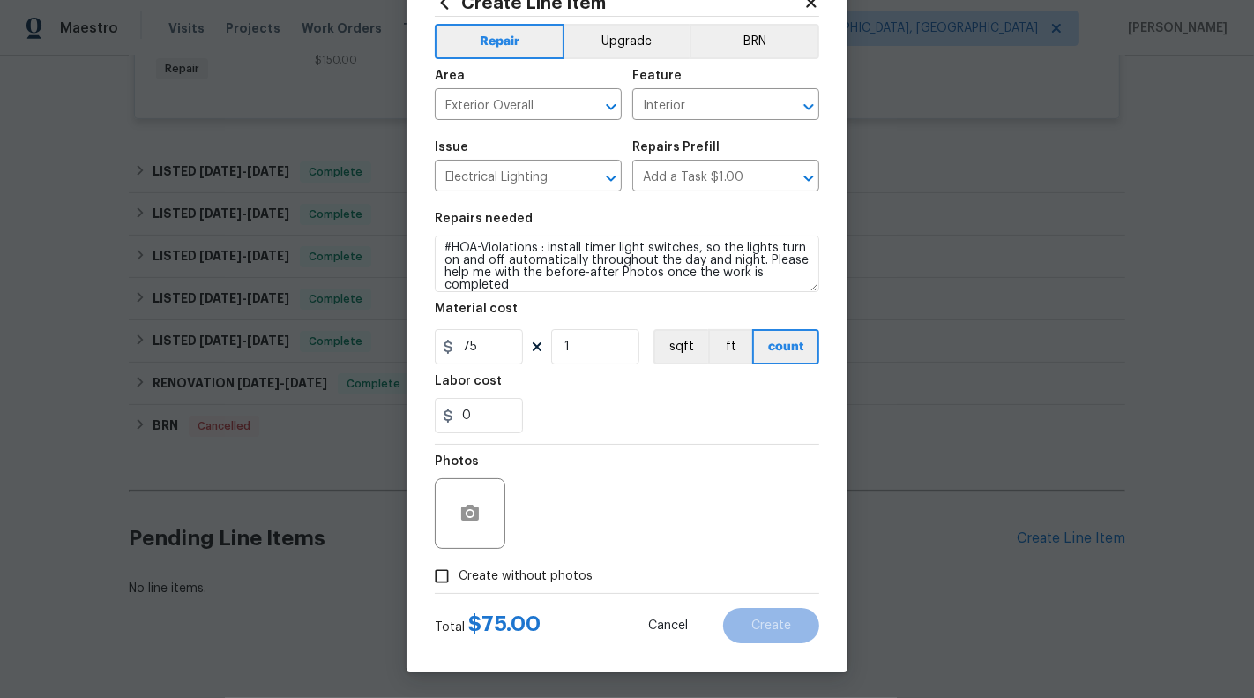
click at [556, 571] on span "Create without photos" at bounding box center [526, 576] width 134 height 19
click at [459, 571] on input "Create without photos" at bounding box center [442, 576] width 34 height 34
checkbox input "true"
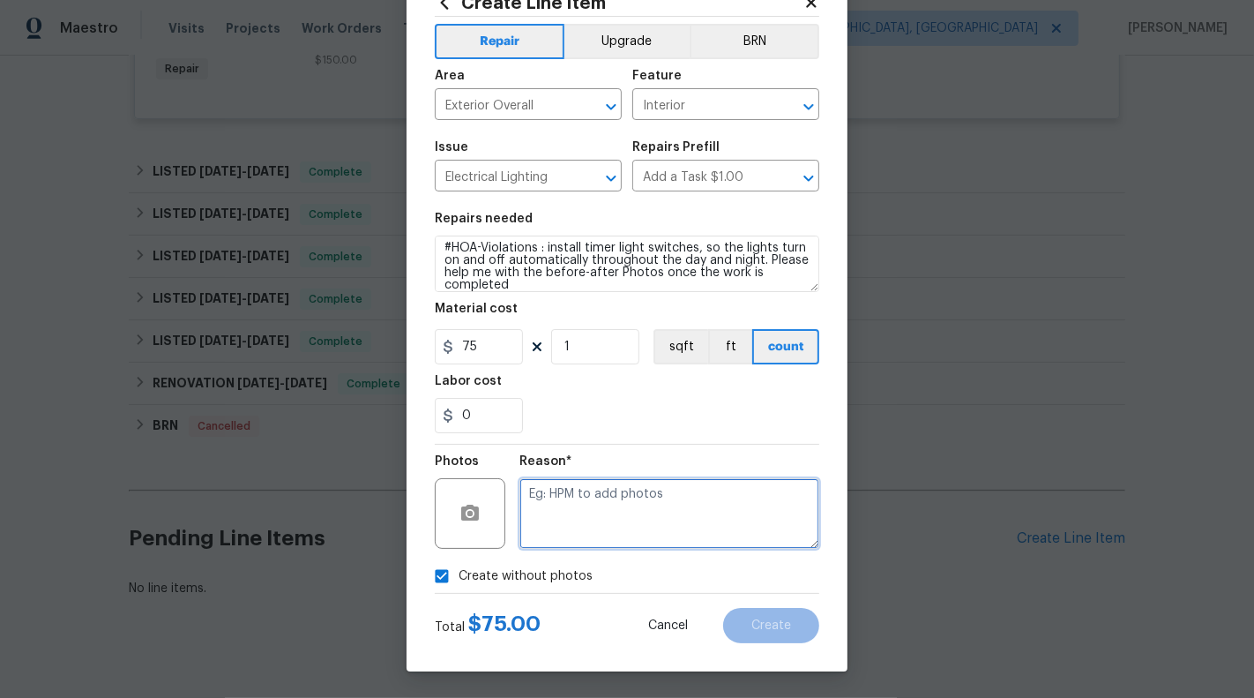
click at [594, 502] on textarea at bounding box center [669, 513] width 300 height 71
type textarea "NA"
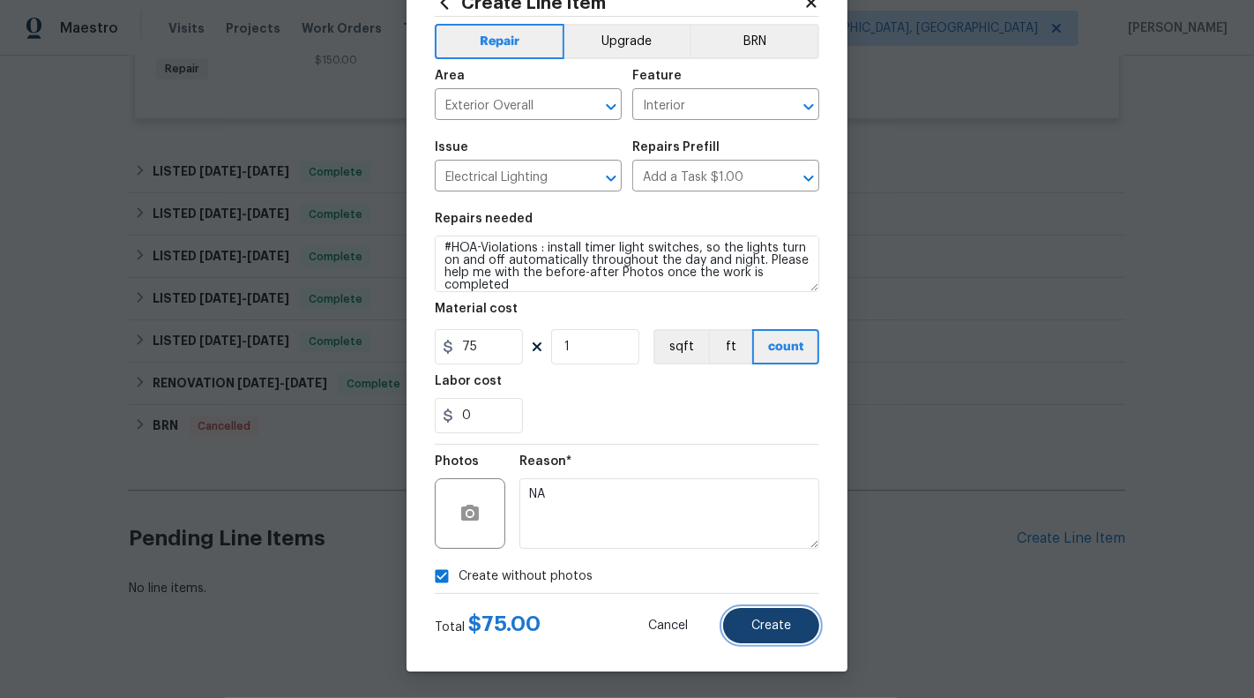
click at [786, 630] on span "Create" at bounding box center [771, 625] width 40 height 13
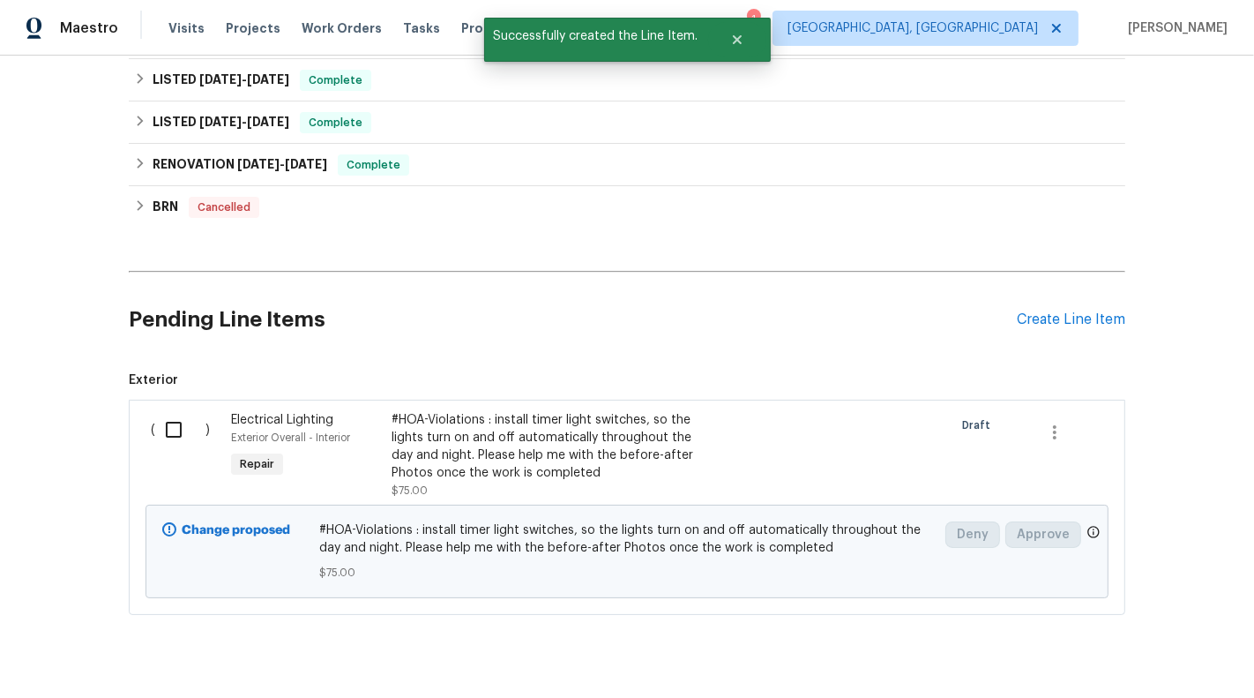
scroll to position [751, 0]
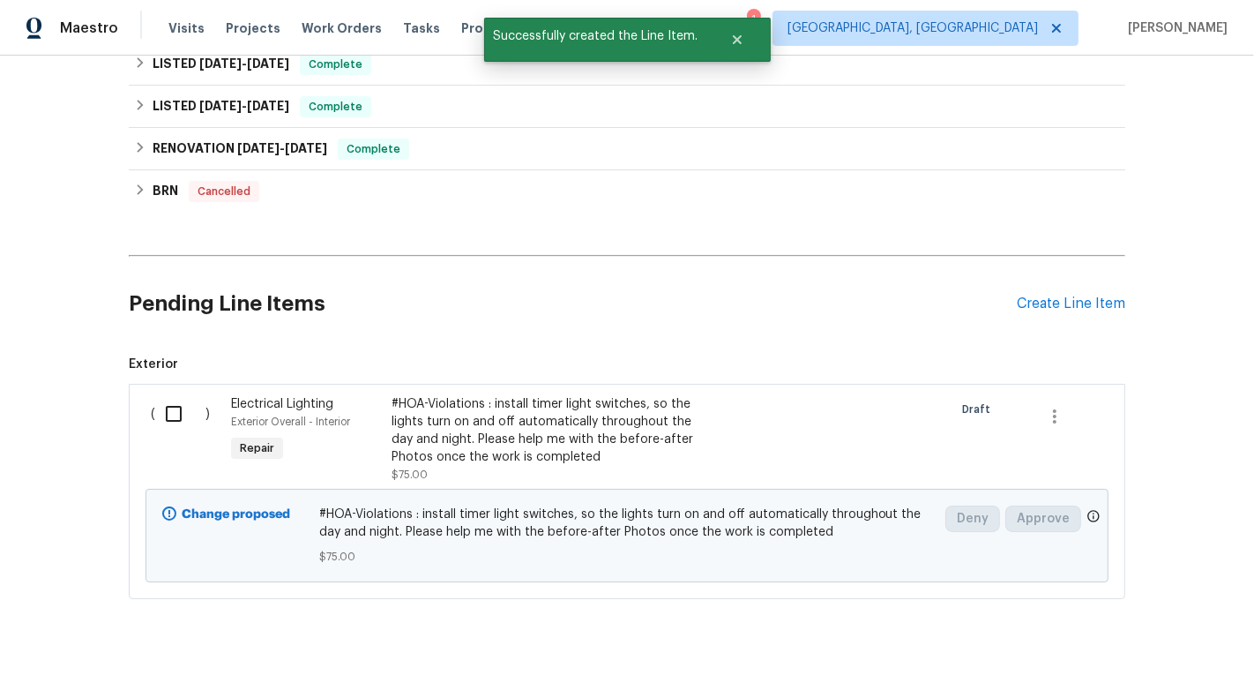
click at [166, 395] on input "checkbox" at bounding box center [180, 413] width 50 height 37
checkbox input "true"
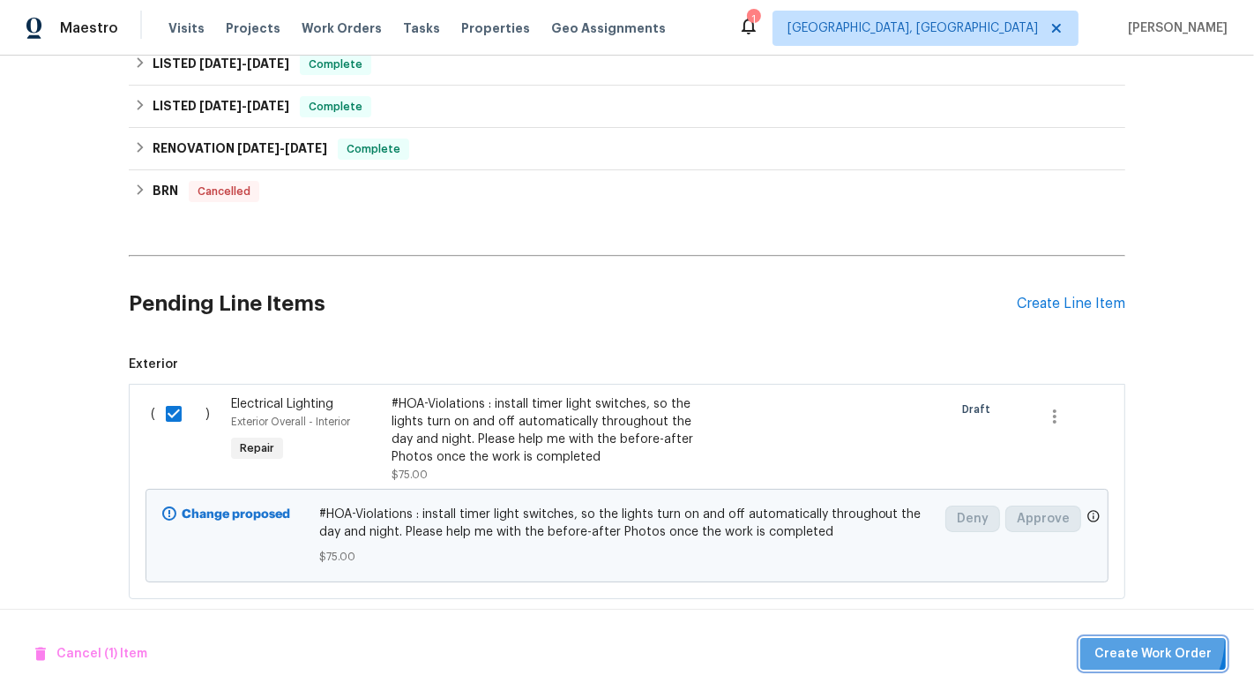
click at [1141, 638] on button "Create Work Order" at bounding box center [1153, 654] width 146 height 33
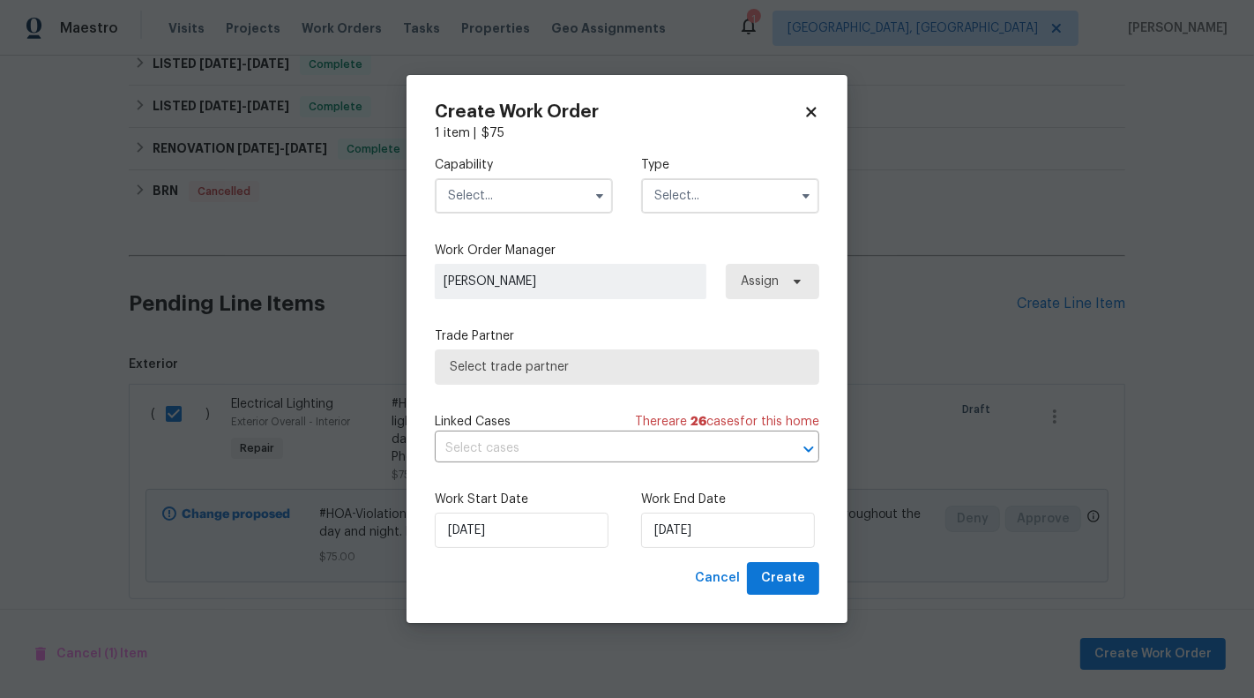
click at [584, 204] on input "text" at bounding box center [524, 195] width 178 height 35
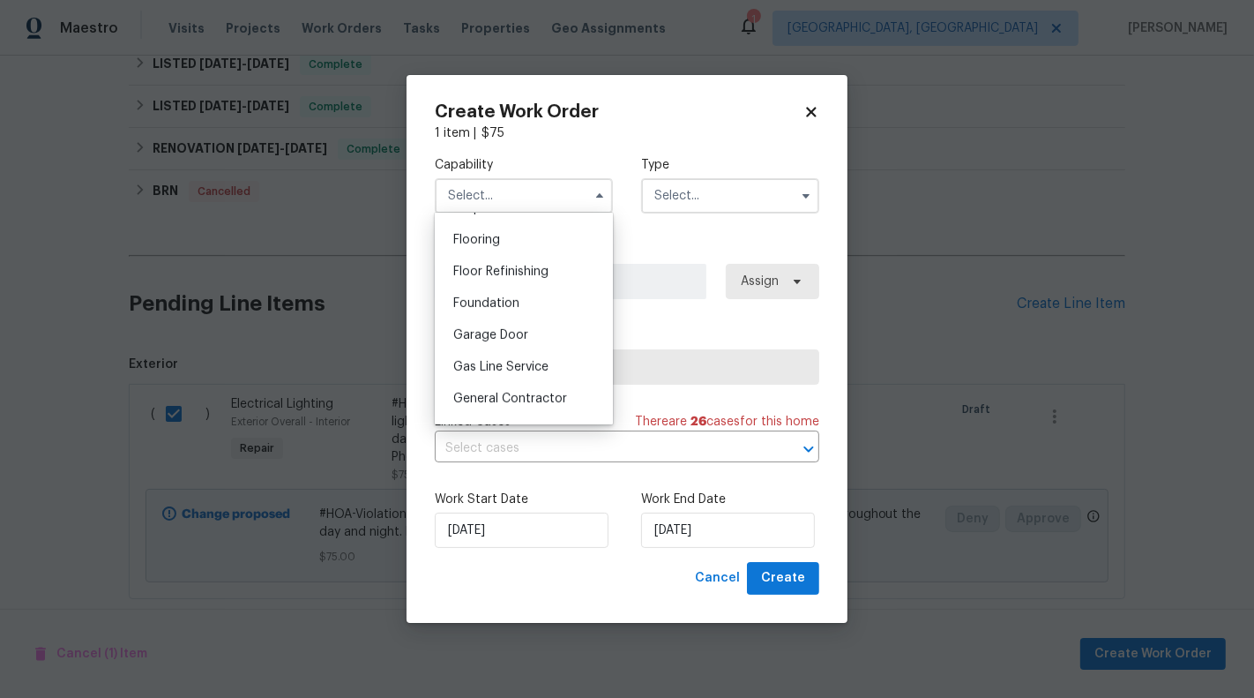
scroll to position [704, 0]
click at [566, 376] on div "General Contractor" at bounding box center [523, 372] width 169 height 32
type input "General Contractor"
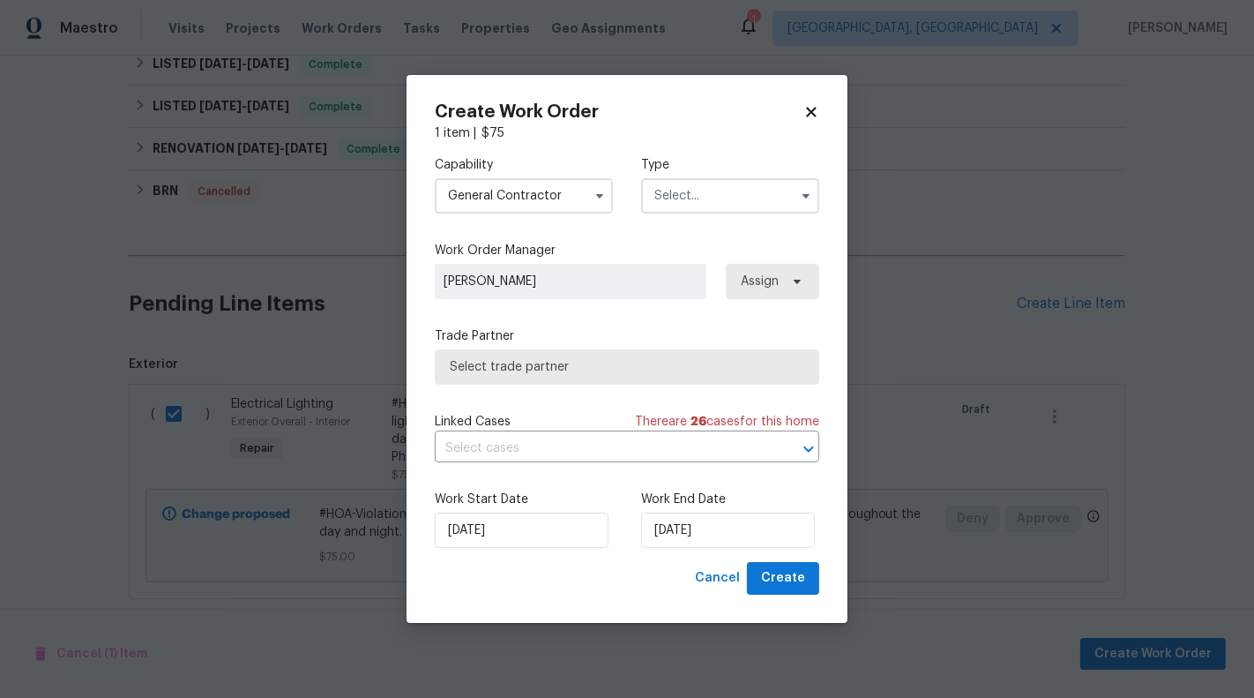
click at [719, 185] on input "text" at bounding box center [730, 195] width 178 height 35
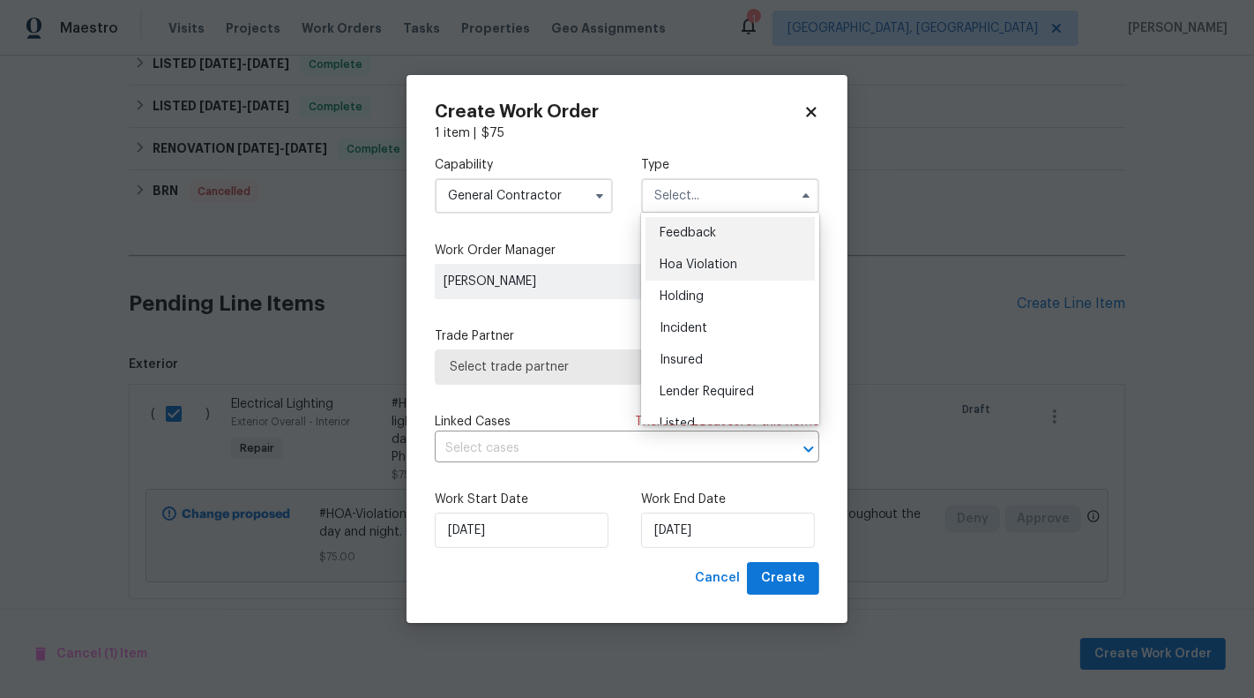
click at [734, 258] on span "Hoa Violation" at bounding box center [699, 264] width 78 height 12
type input "Hoa Violation"
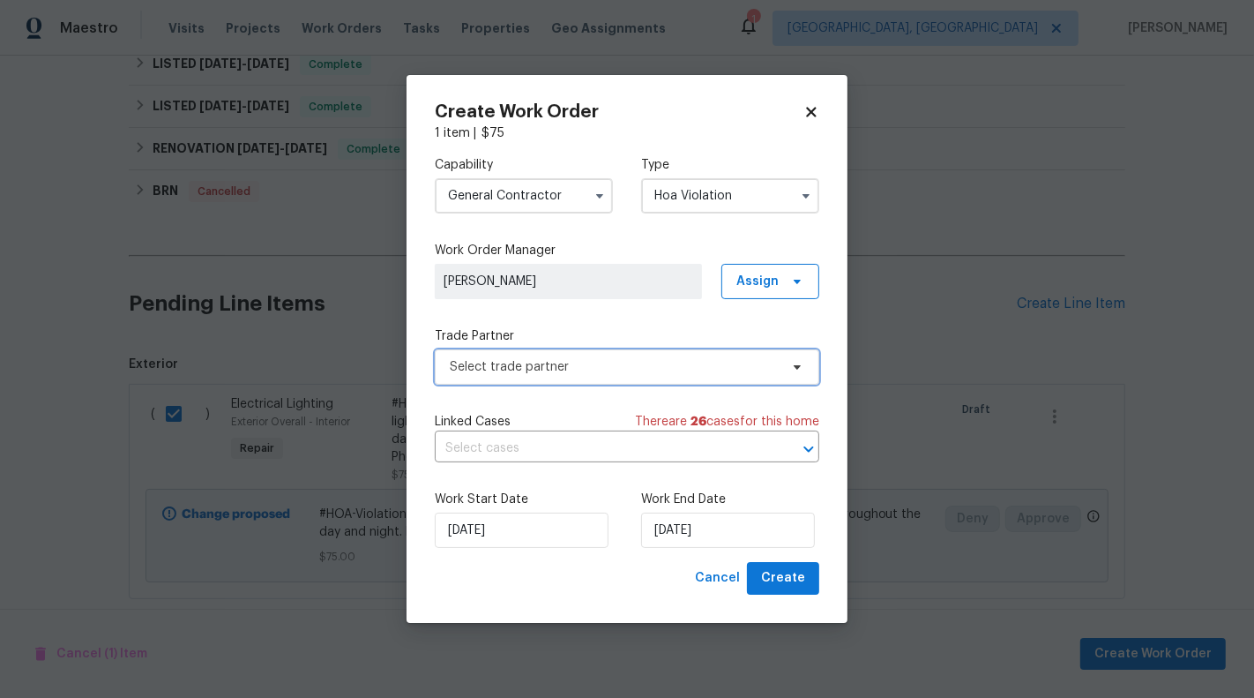
click at [613, 365] on span "Select trade partner" at bounding box center [614, 367] width 329 height 18
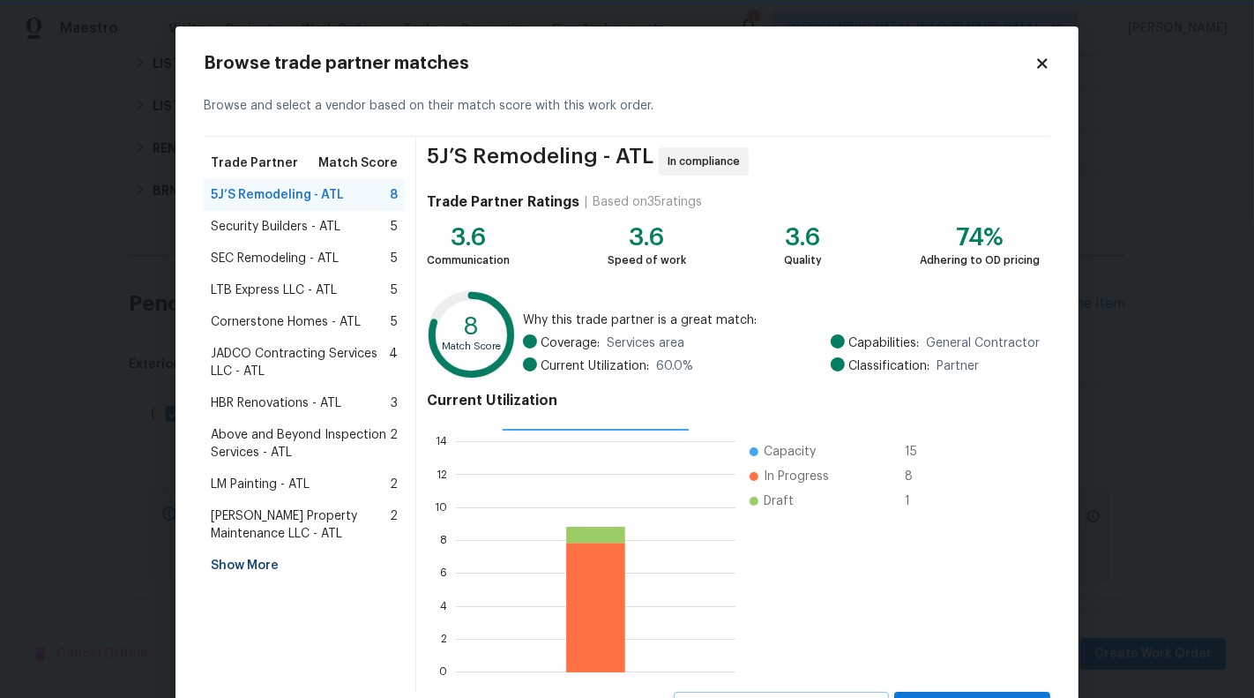
scroll to position [79, 0]
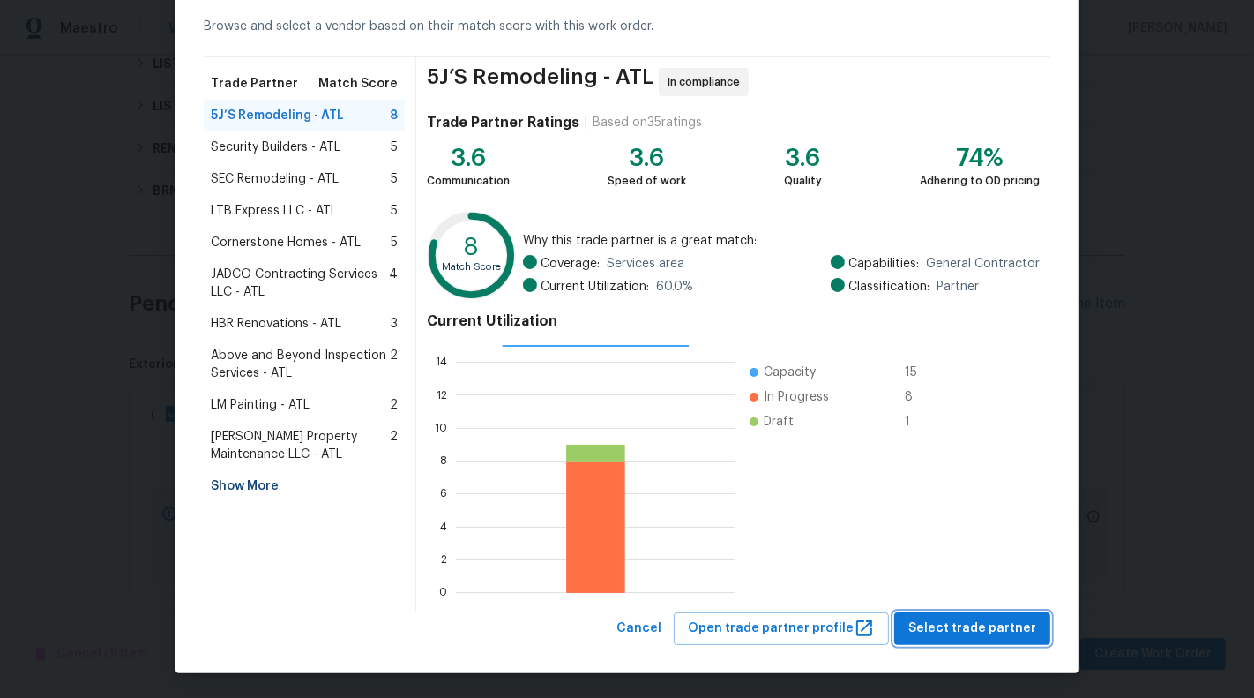
click at [990, 634] on span "Select trade partner" at bounding box center [972, 628] width 128 height 22
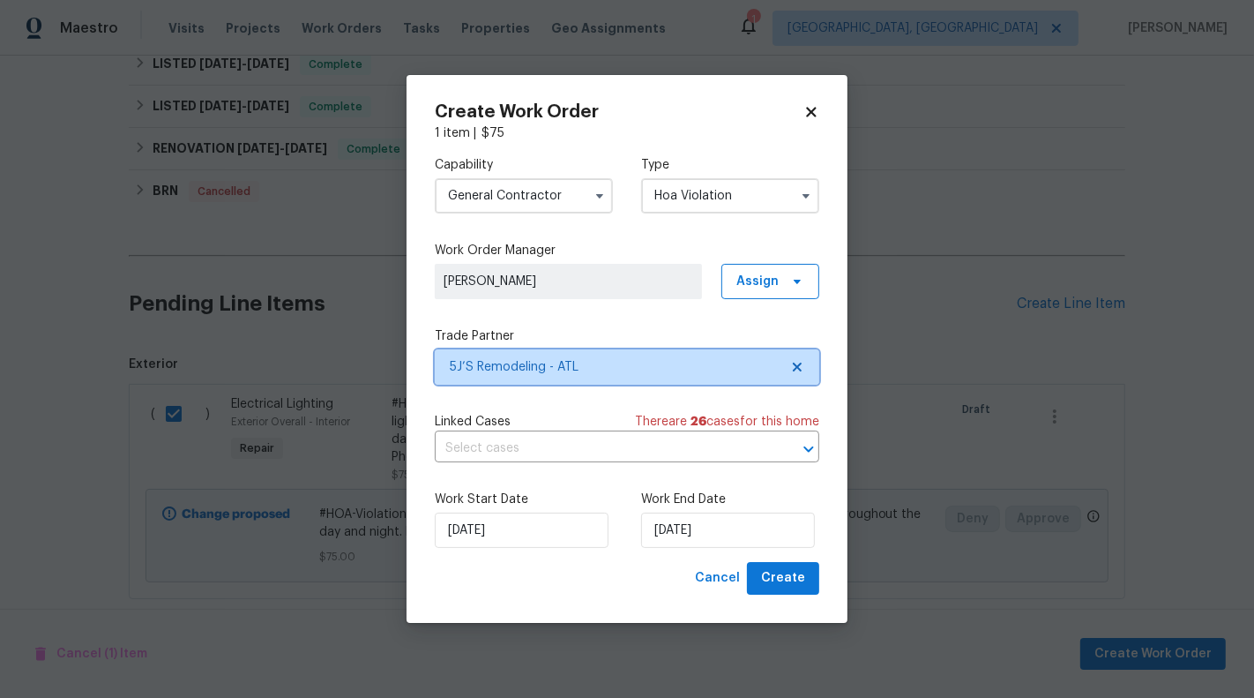
scroll to position [0, 0]
click at [752, 462] on input "text" at bounding box center [602, 448] width 335 height 27
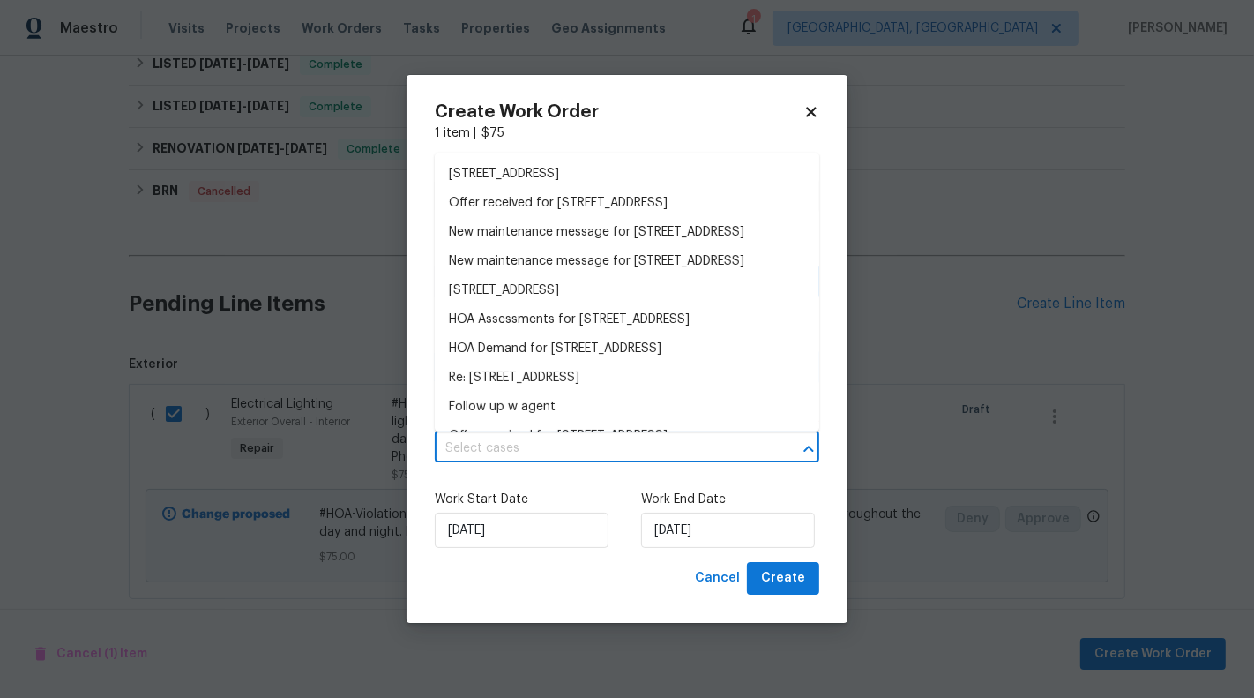
click at [752, 459] on input "text" at bounding box center [602, 448] width 335 height 27
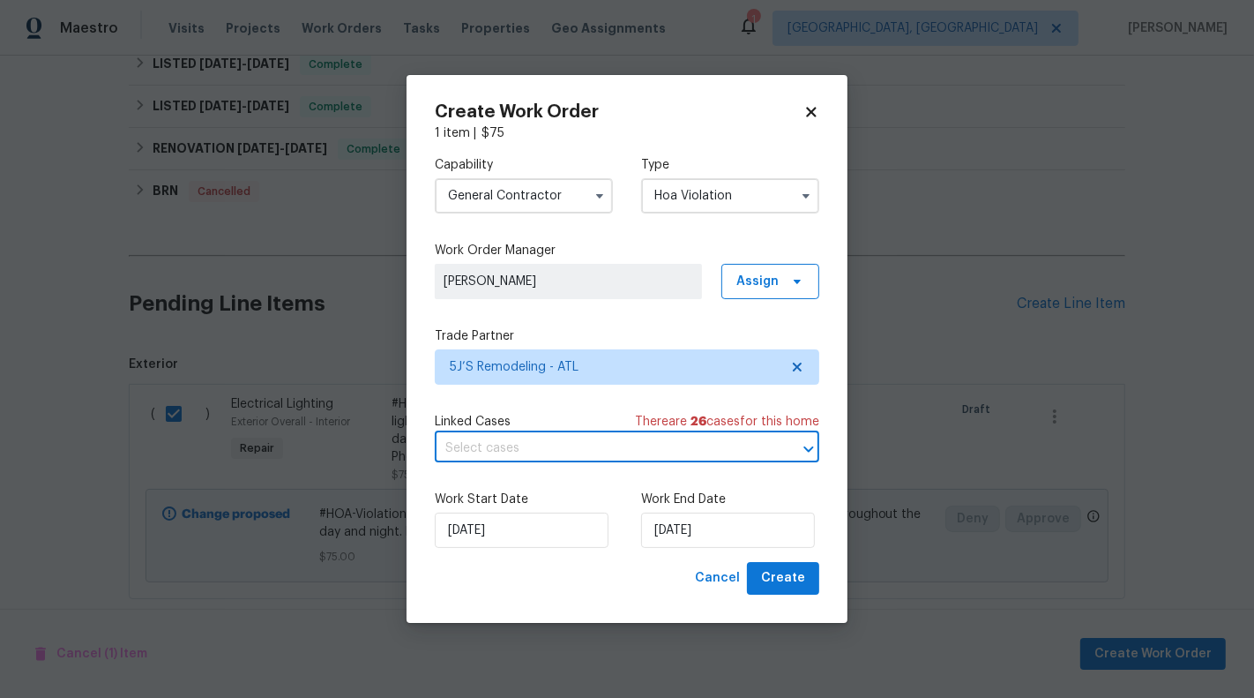
click at [748, 457] on input "text" at bounding box center [602, 448] width 335 height 27
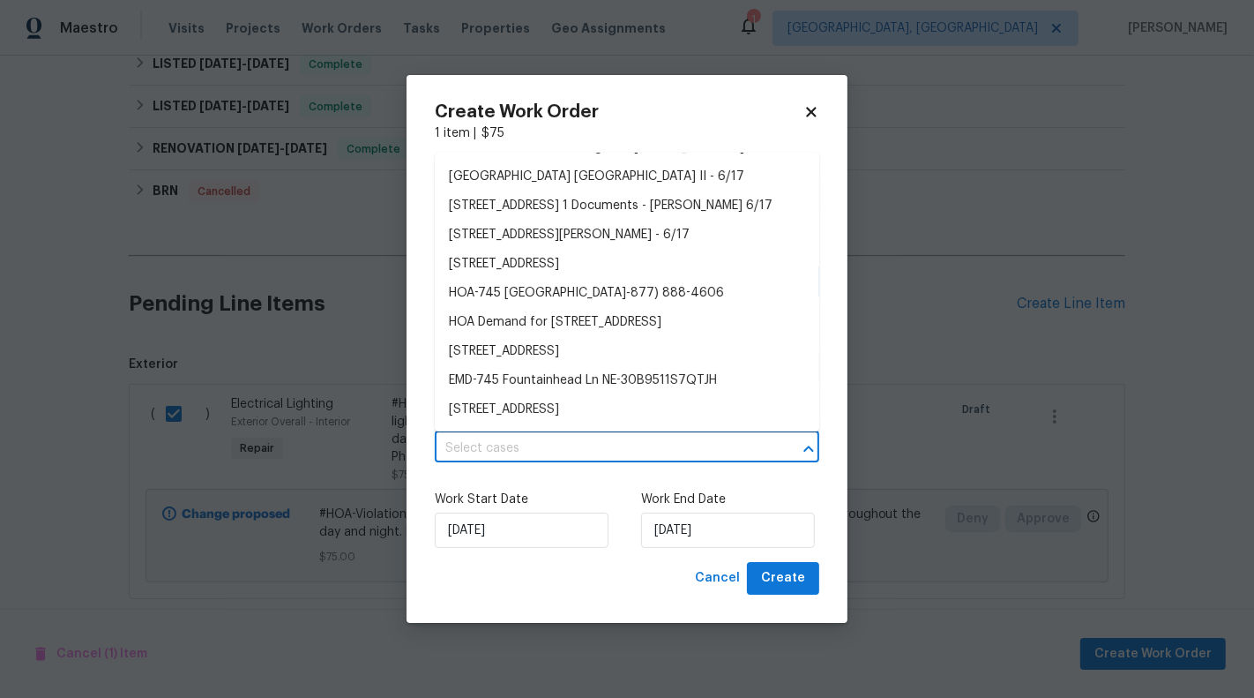
scroll to position [769, 0]
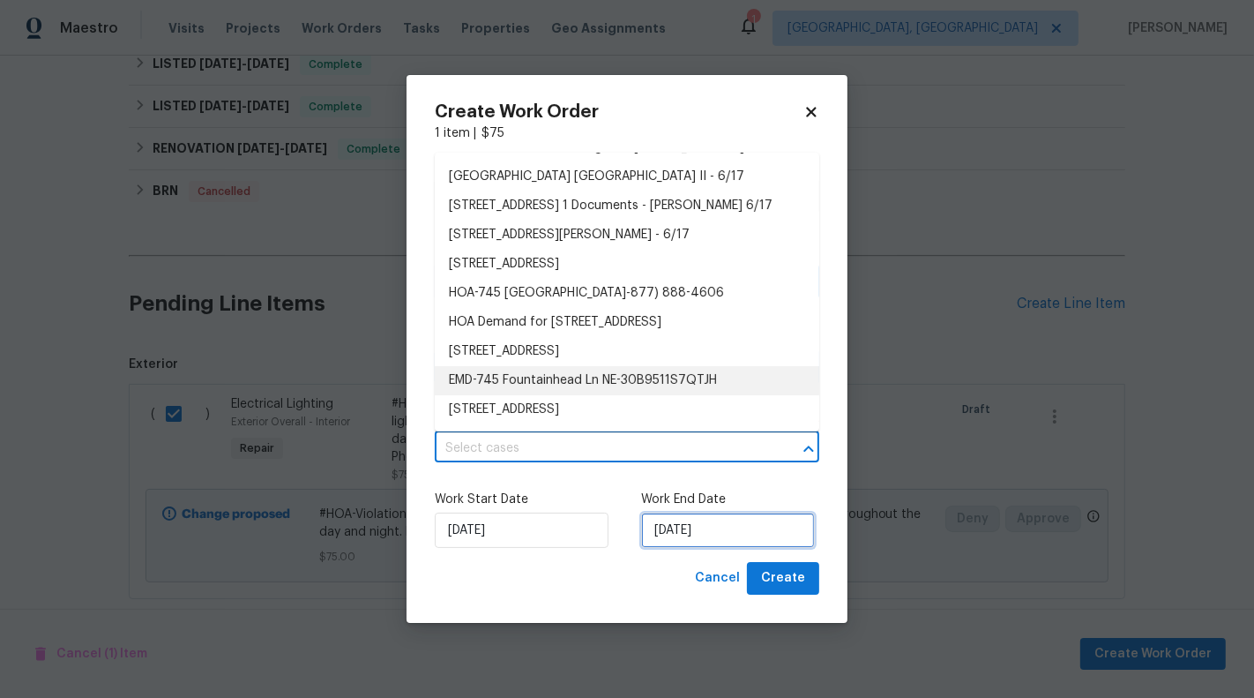
click at [668, 521] on input "[DATE]" at bounding box center [728, 529] width 174 height 35
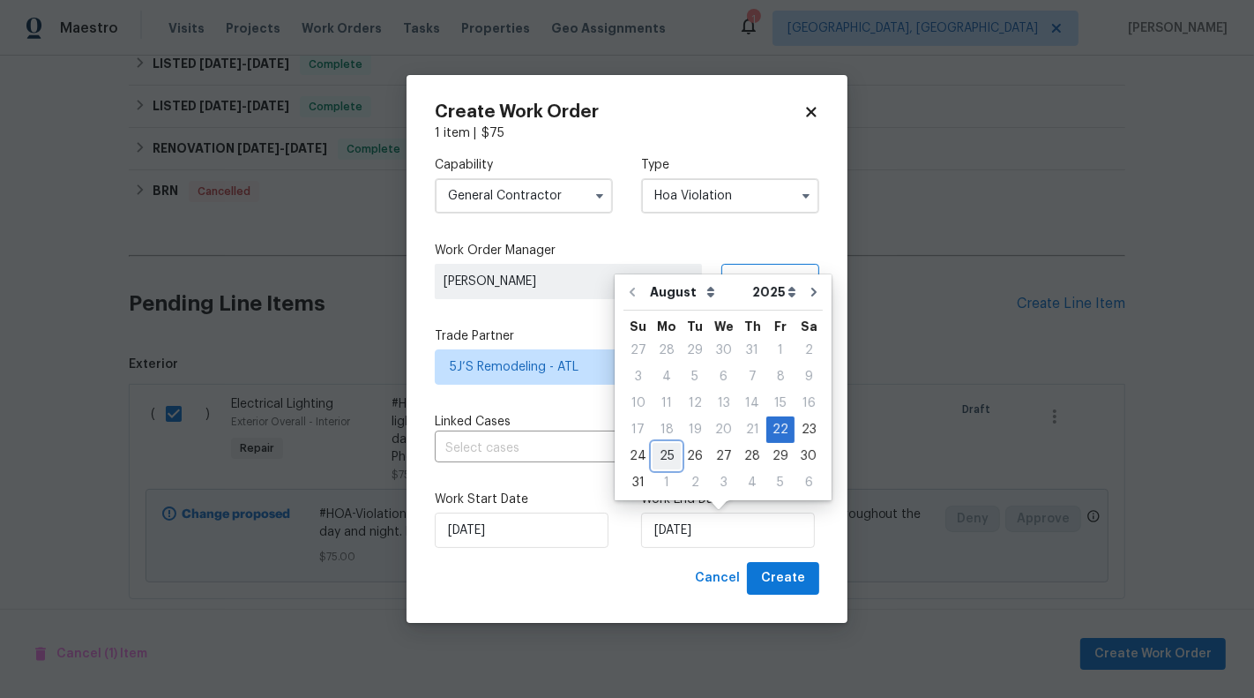
click at [666, 454] on div "25" at bounding box center [667, 456] width 28 height 25
type input "[DATE]"
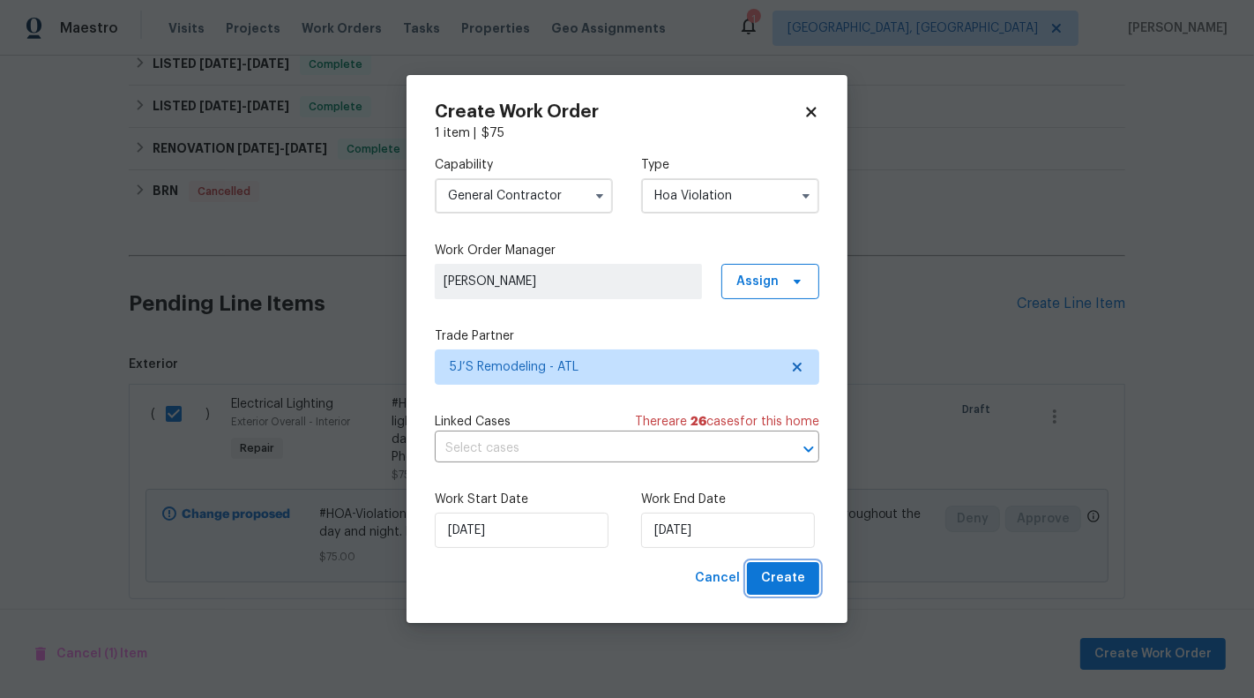
click at [801, 580] on span "Create" at bounding box center [783, 578] width 44 height 22
checkbox input "false"
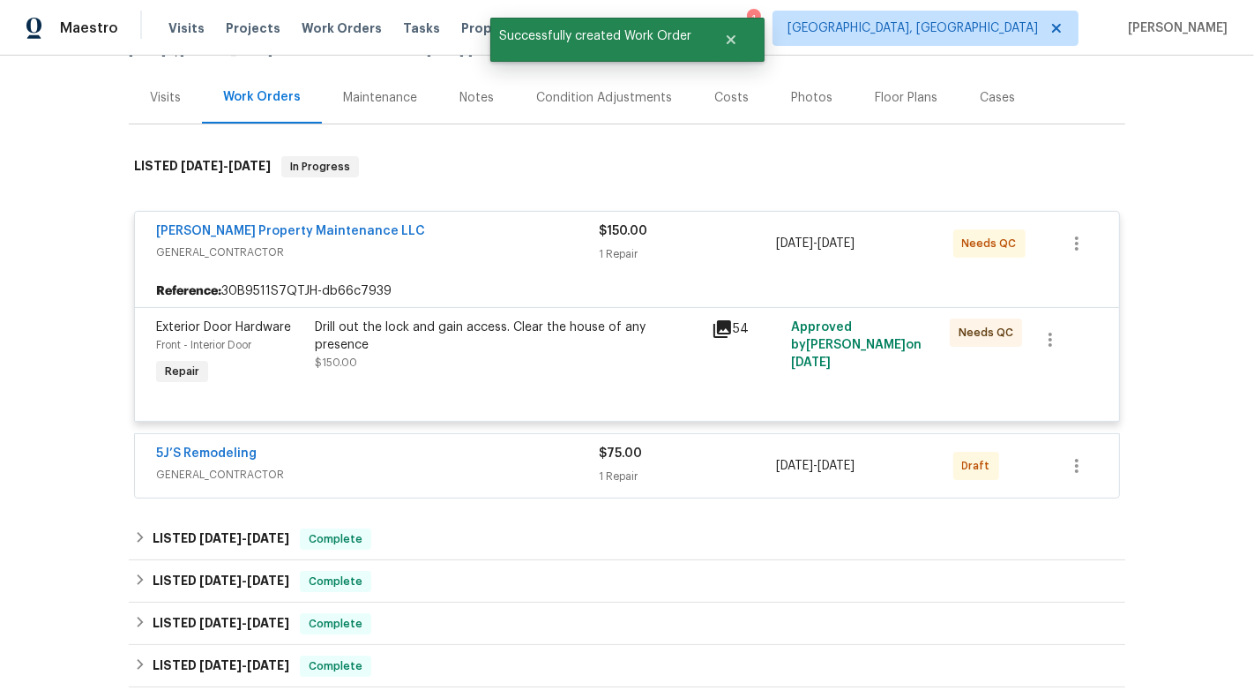
scroll to position [219, 0]
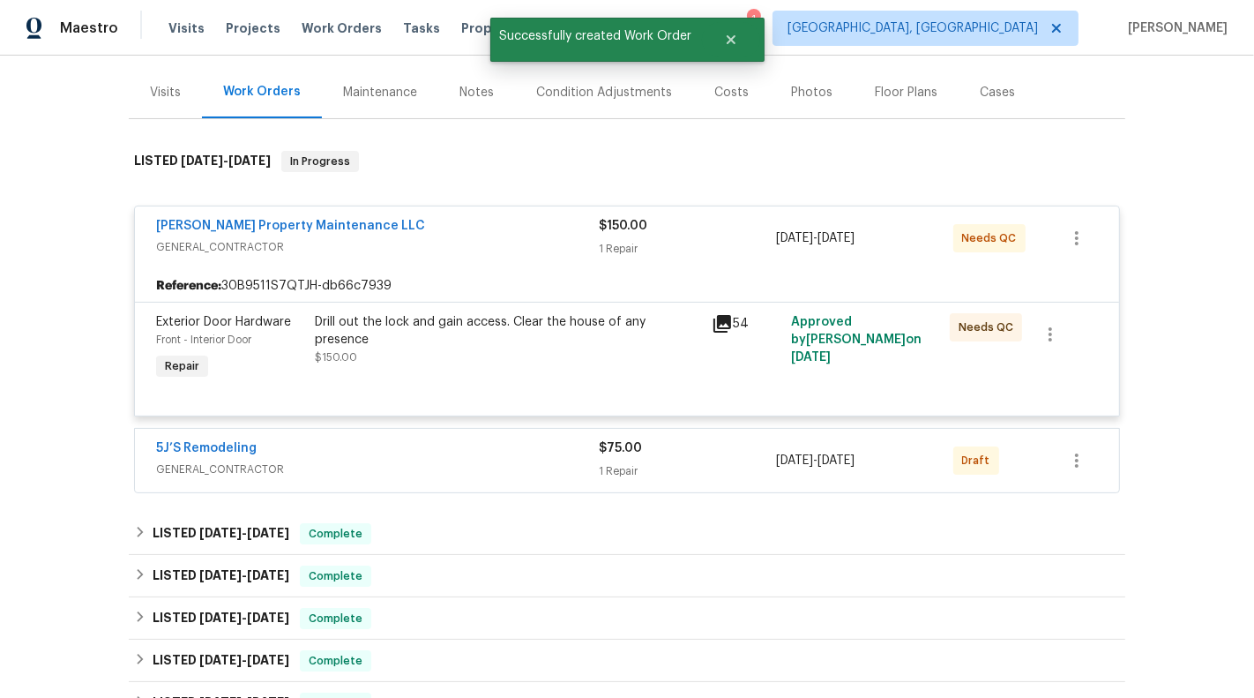
click at [541, 460] on span "GENERAL_CONTRACTOR" at bounding box center [377, 469] width 443 height 18
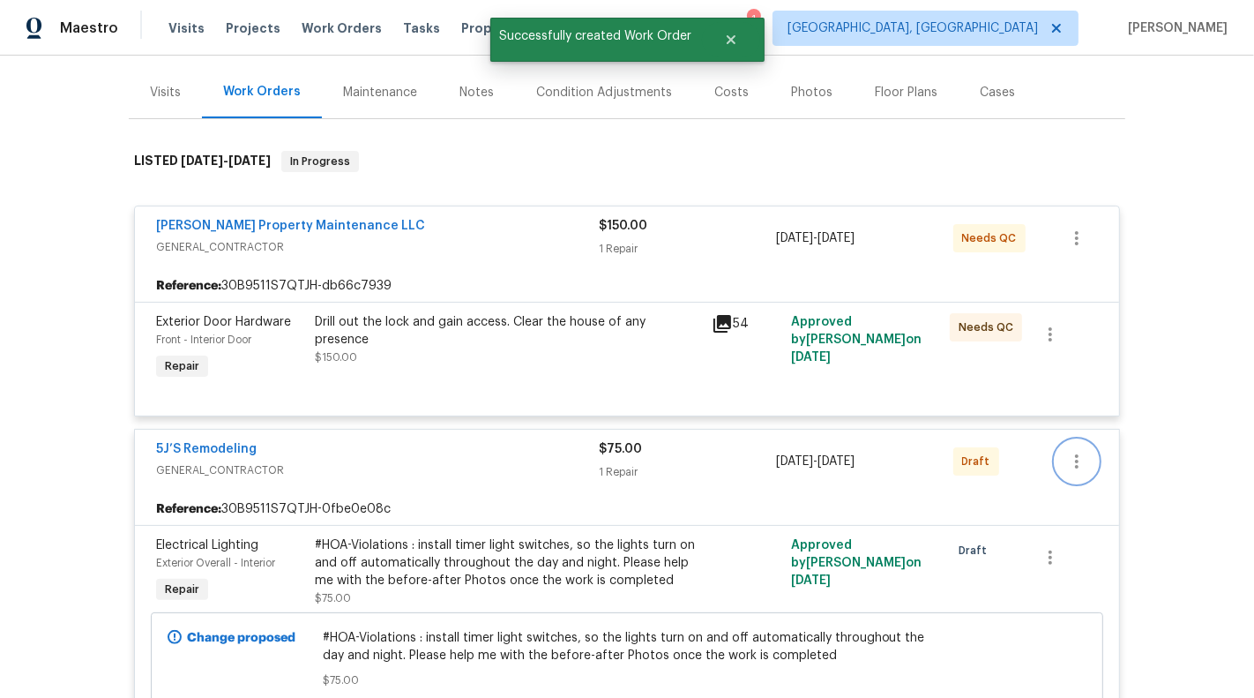
click at [1081, 451] on icon "button" at bounding box center [1076, 461] width 21 height 21
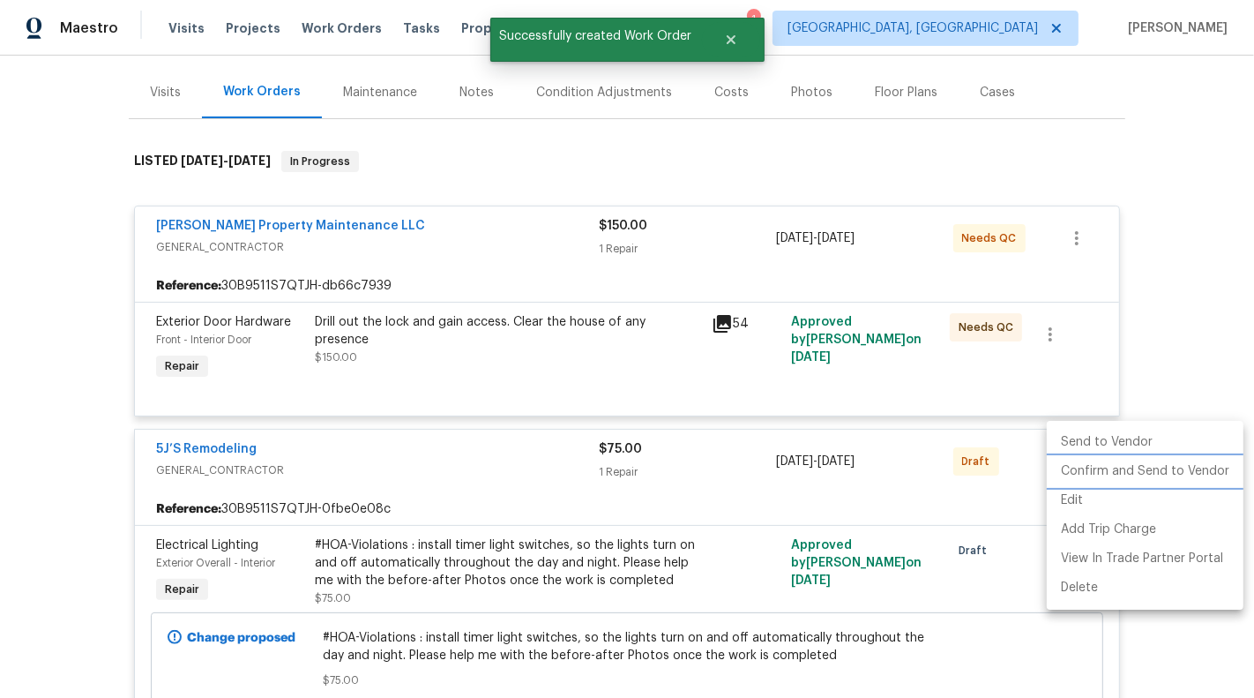
click at [1116, 470] on li "Confirm and Send to Vendor" at bounding box center [1145, 471] width 197 height 29
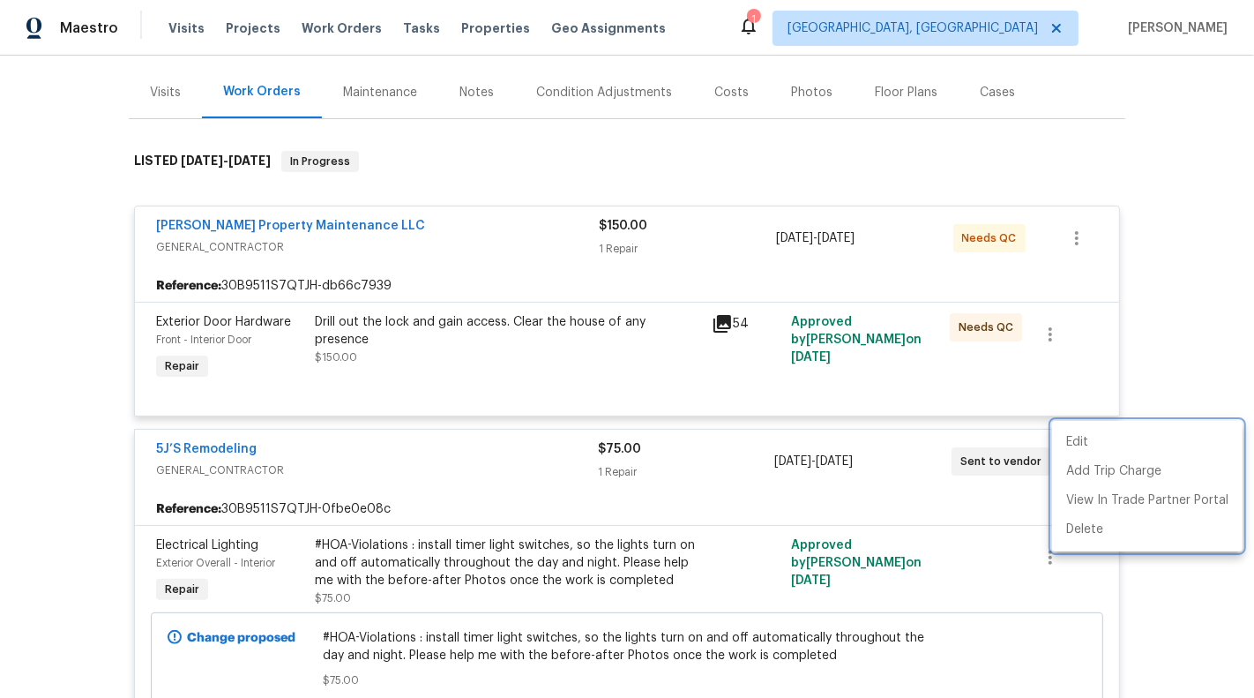
click at [224, 435] on div at bounding box center [627, 349] width 1254 height 698
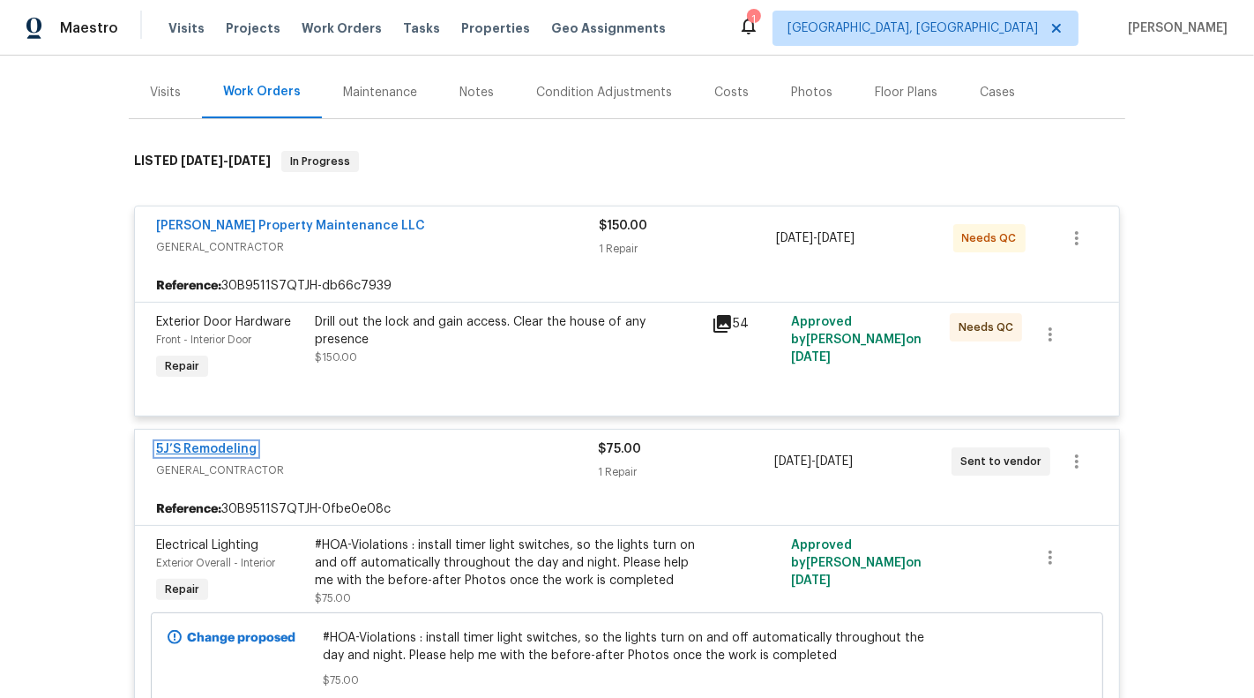
click at [203, 443] on link "5J’S Remodeling" at bounding box center [206, 449] width 101 height 12
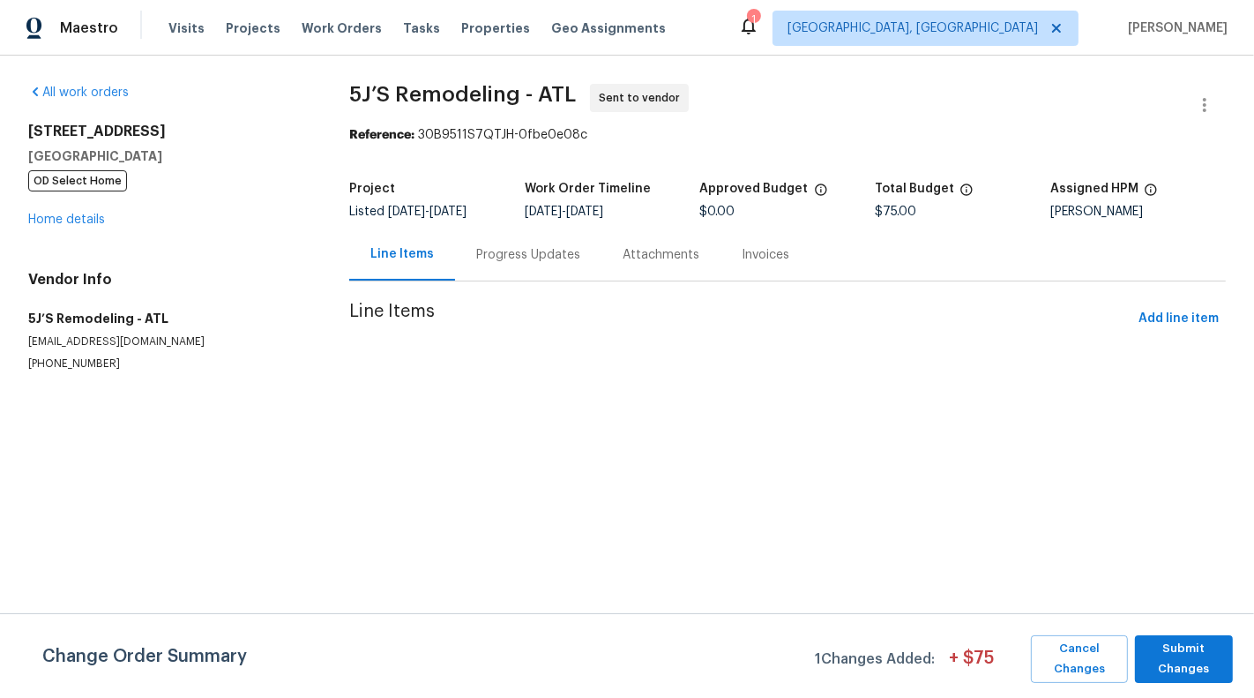
click at [601, 254] on div "Attachments" at bounding box center [660, 254] width 119 height 52
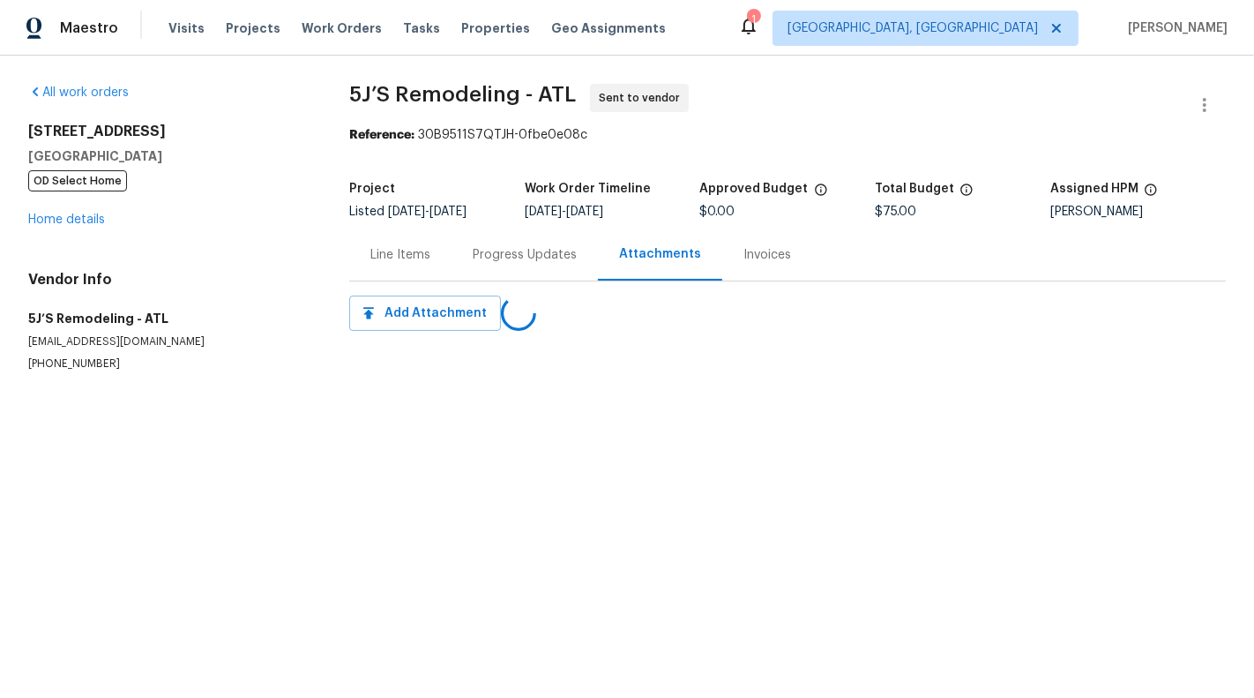
click at [511, 268] on div "Progress Updates" at bounding box center [525, 254] width 146 height 52
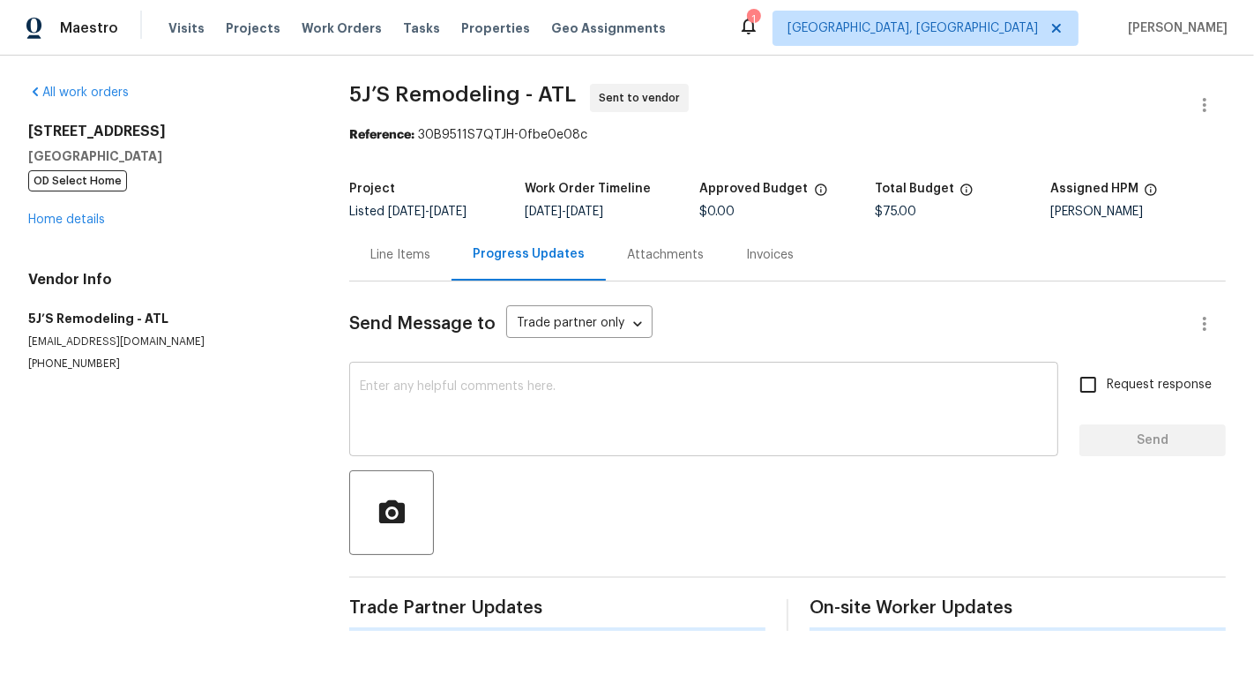
click at [520, 453] on div "x ​" at bounding box center [703, 411] width 709 height 90
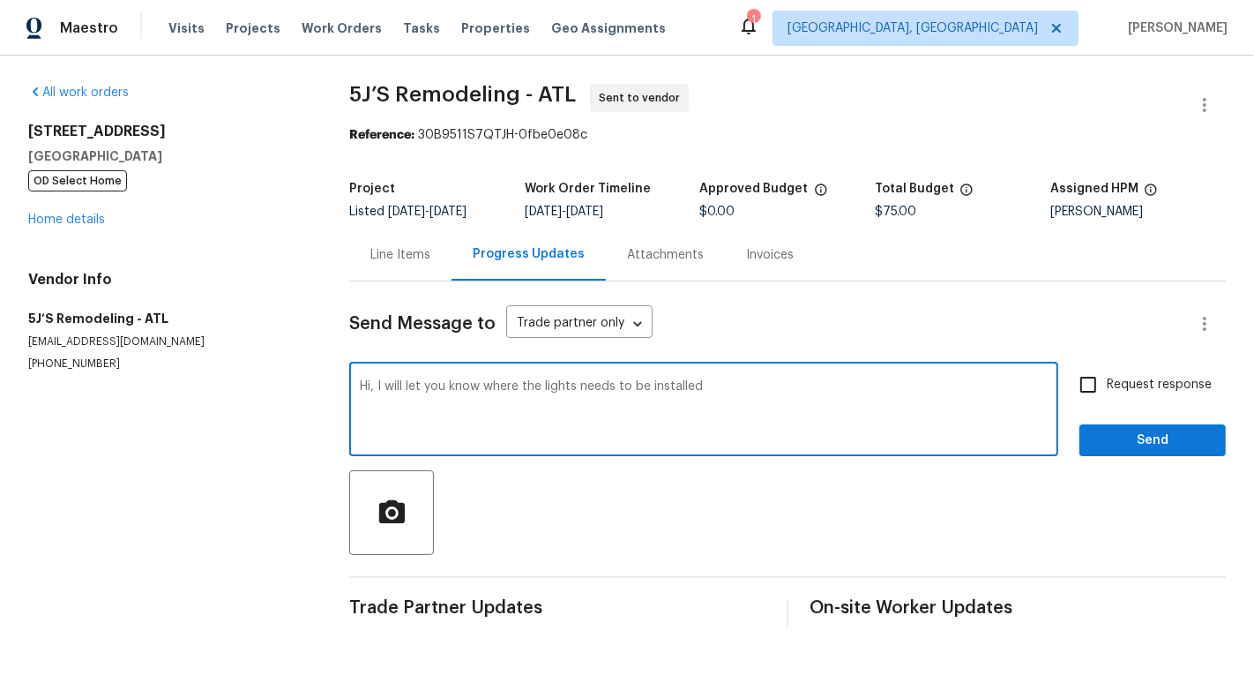
type textarea "Hi, I will let you know where the lights needs to be installed"
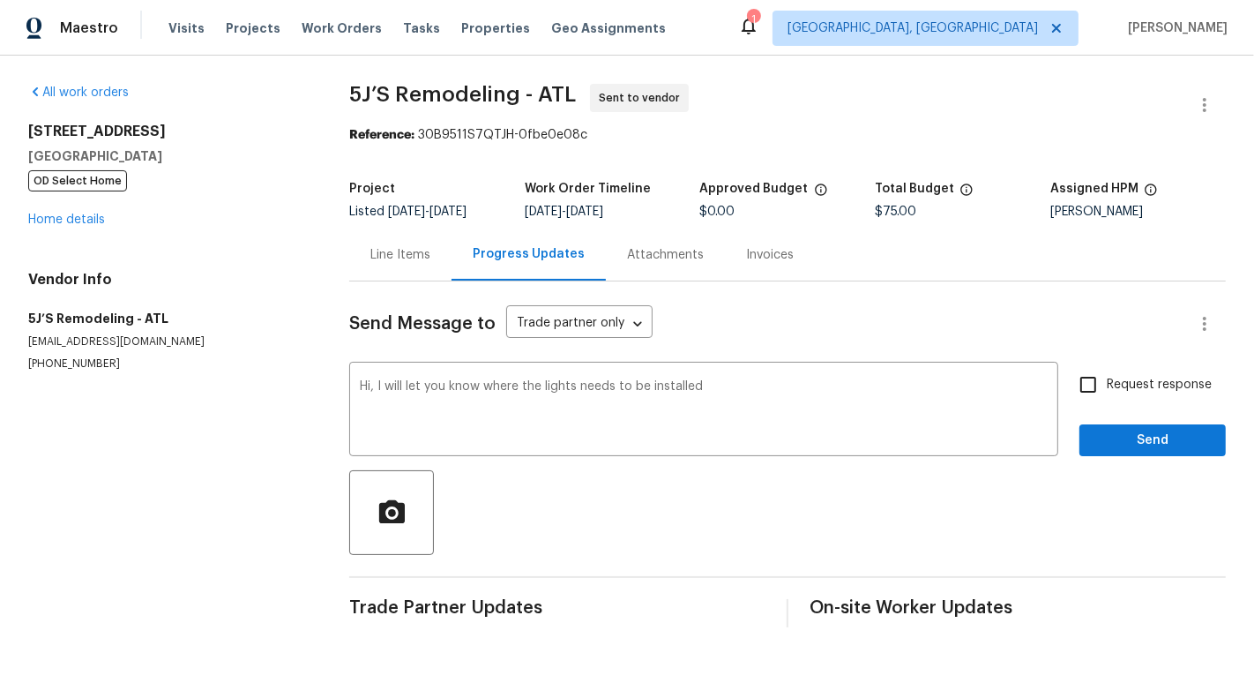
click at [1132, 362] on div "Send Message to Trade partner only Trade partner only ​ Hi, I will let you know…" at bounding box center [787, 454] width 877 height 346
click at [1136, 381] on span "Request response" at bounding box center [1159, 385] width 105 height 19
click at [1107, 381] on input "Request response" at bounding box center [1088, 384] width 37 height 37
checkbox input "true"
click at [1143, 429] on span "Send" at bounding box center [1153, 440] width 118 height 22
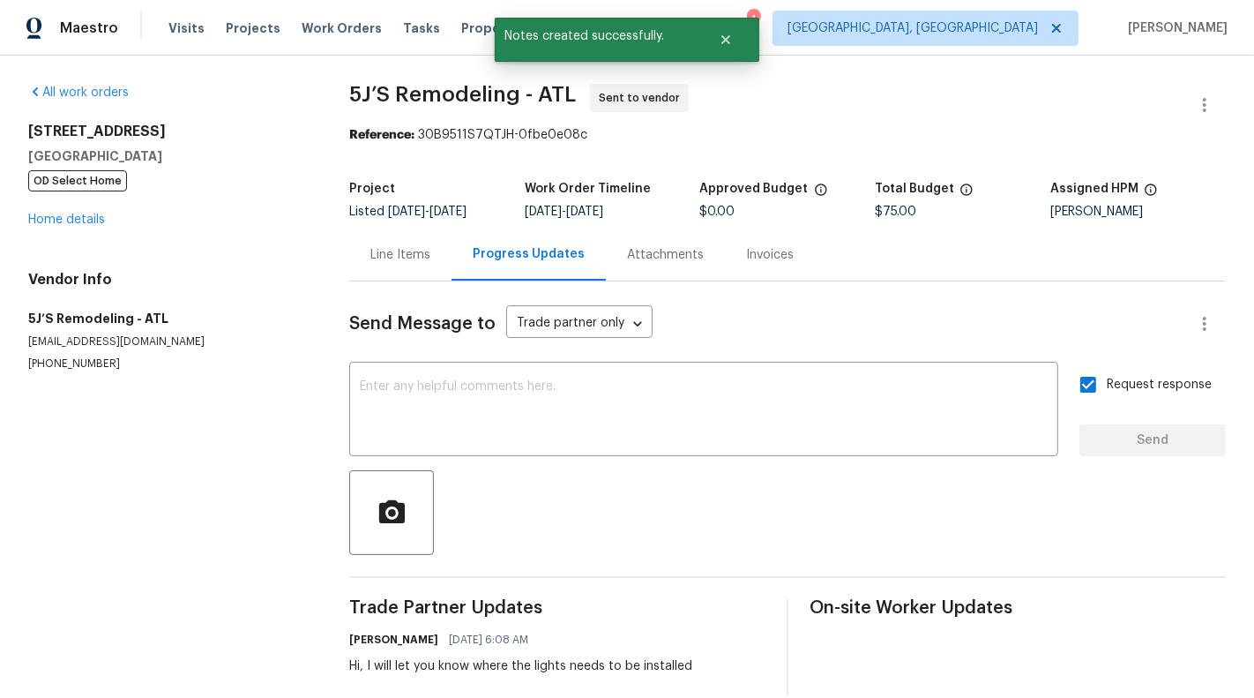
click at [377, 277] on div "Line Items" at bounding box center [400, 254] width 102 height 52
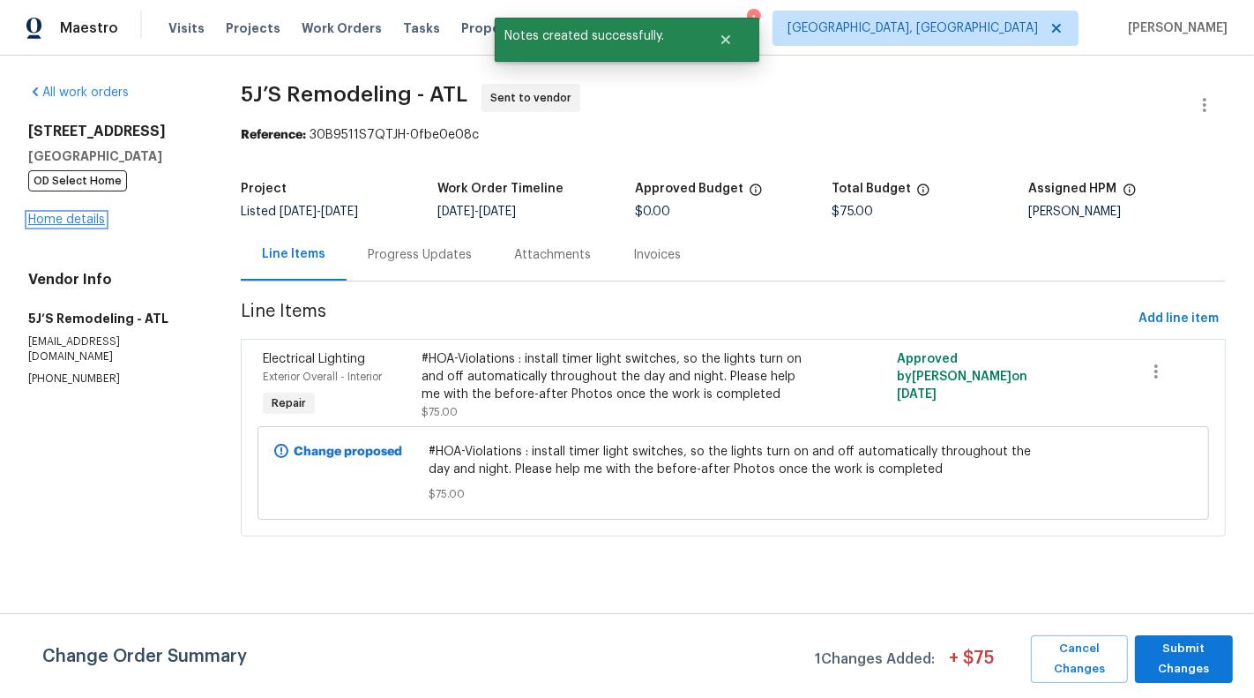
click at [58, 228] on div "[STREET_ADDRESS] OD Select Home Home details" at bounding box center [113, 176] width 170 height 106
click at [37, 226] on link "Home details" at bounding box center [66, 219] width 77 height 12
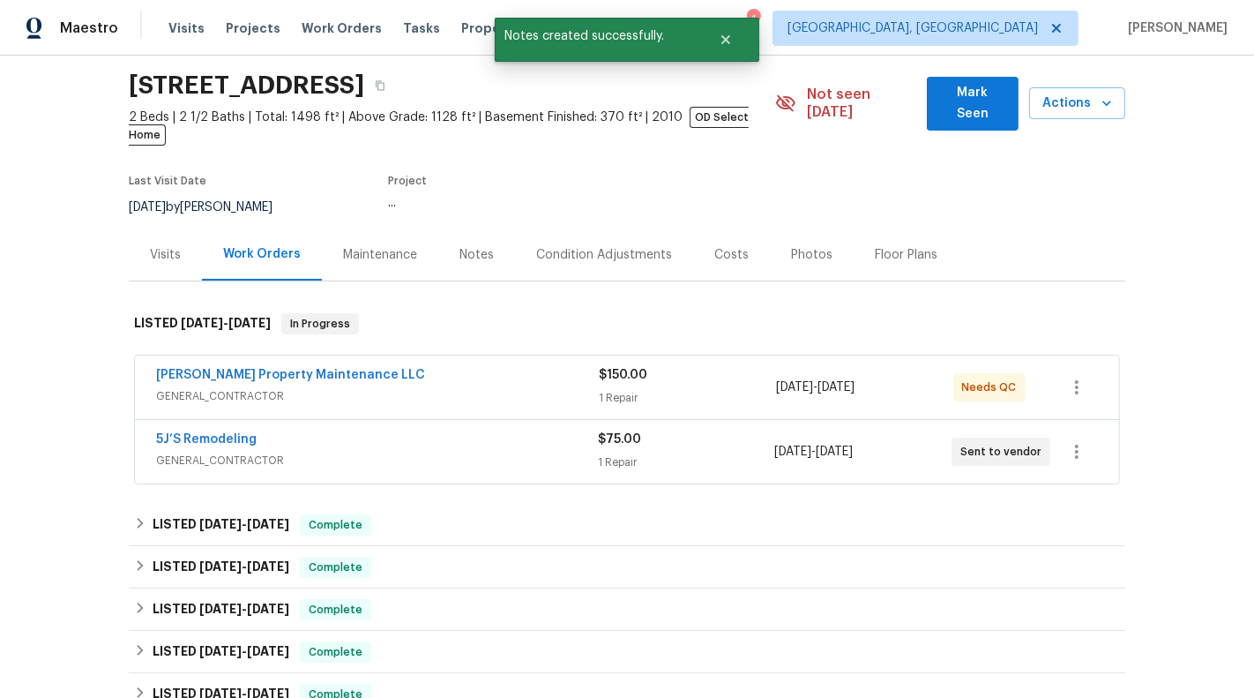
scroll to position [63, 0]
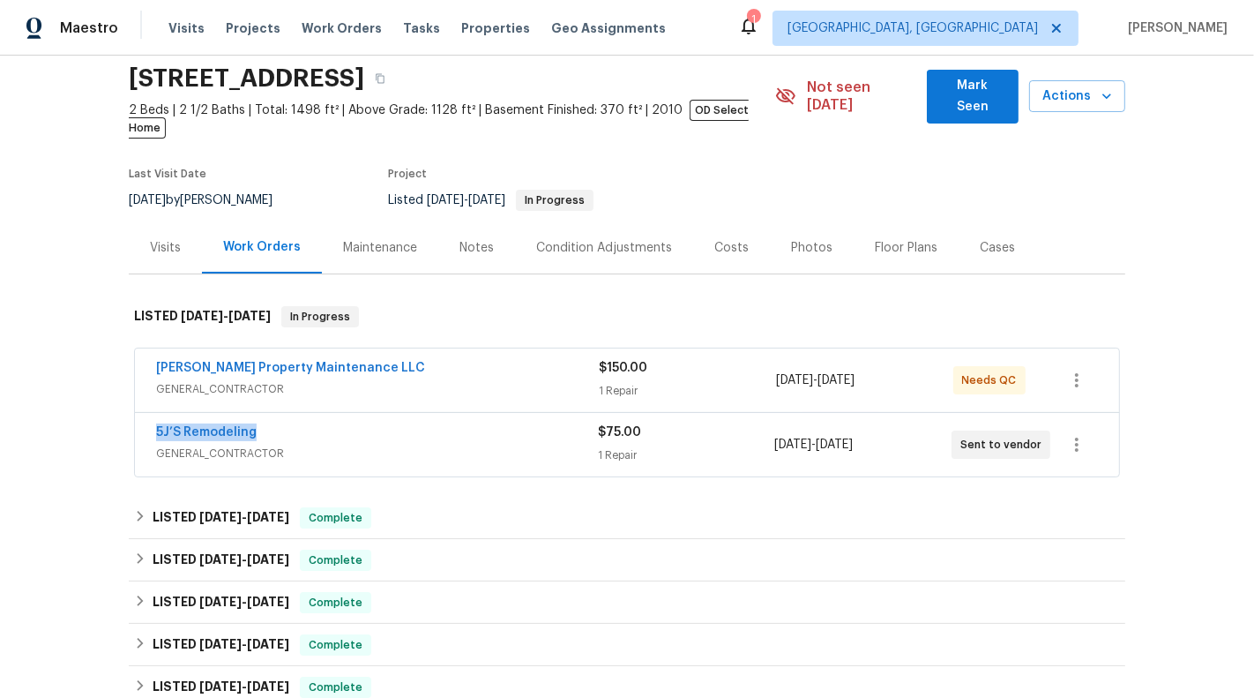
drag, startPoint x: 348, startPoint y: 418, endPoint x: 101, endPoint y: 418, distance: 247.8
click at [101, 418] on div "Back to all projects [STREET_ADDRESS] 2 Beds | 2 1/2 Baths | Total: 1498 ft² | …" at bounding box center [627, 377] width 1254 height 642
copy link "5J’S Remodeling"
